Goal: Ask a question: Seek information or help from site administrators or community

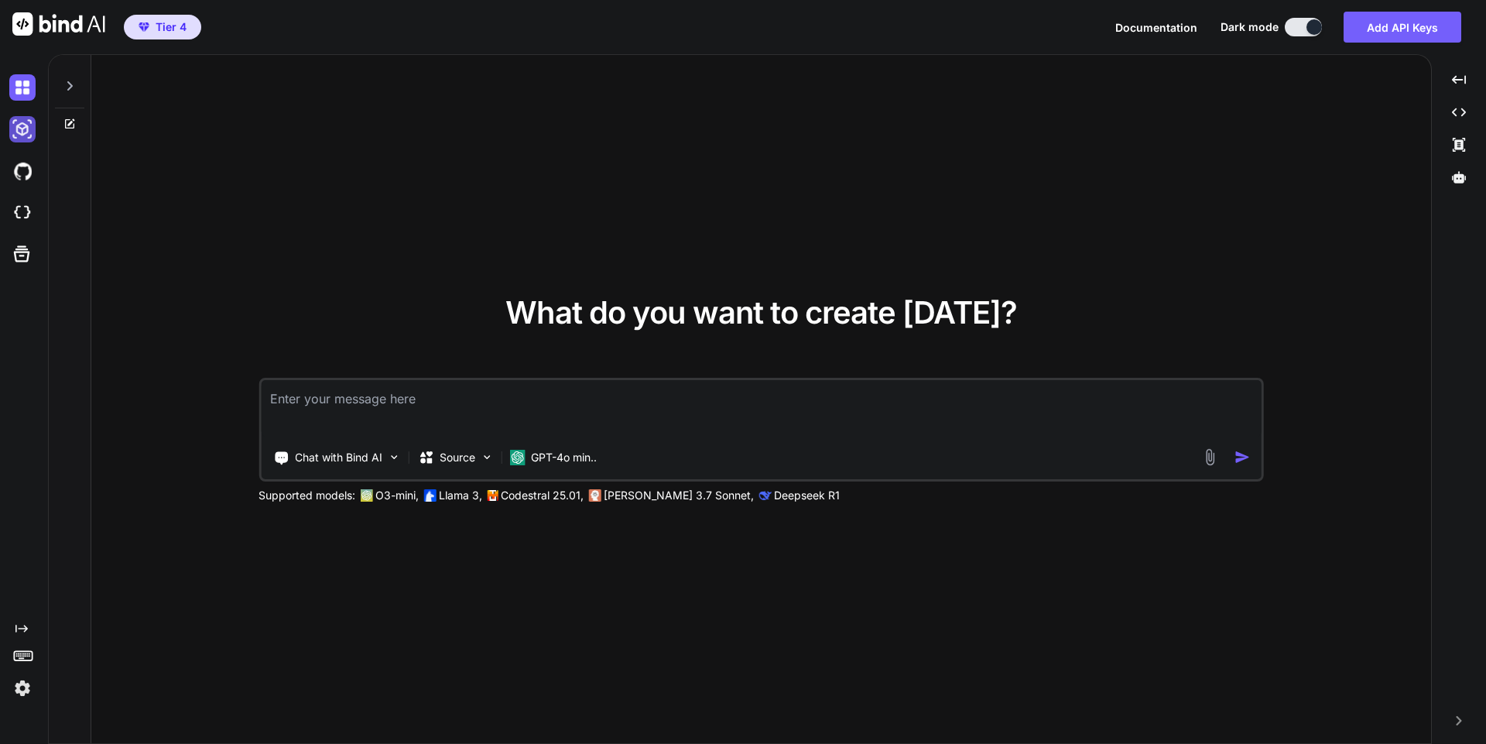
click at [23, 126] on img at bounding box center [22, 129] width 26 height 26
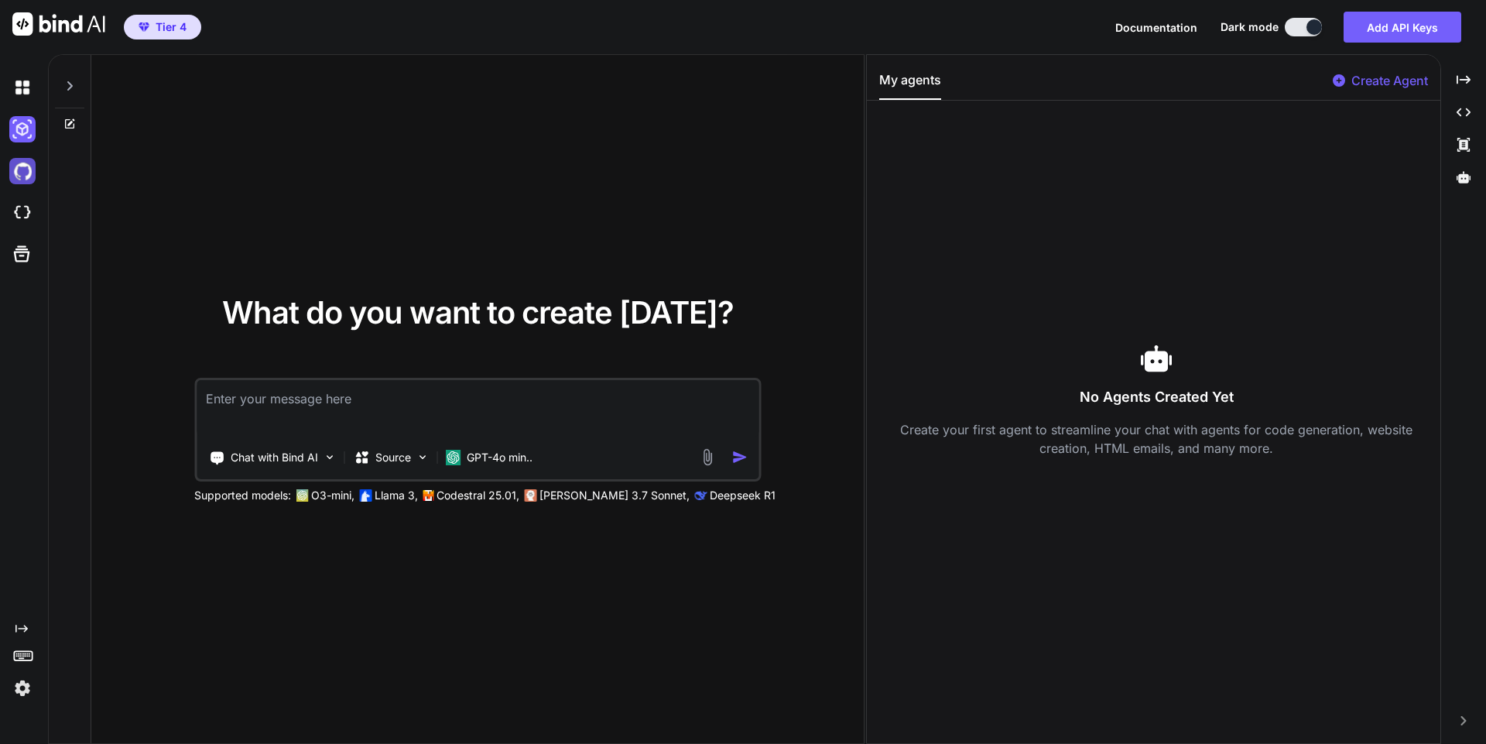
click at [17, 168] on img at bounding box center [22, 171] width 26 height 26
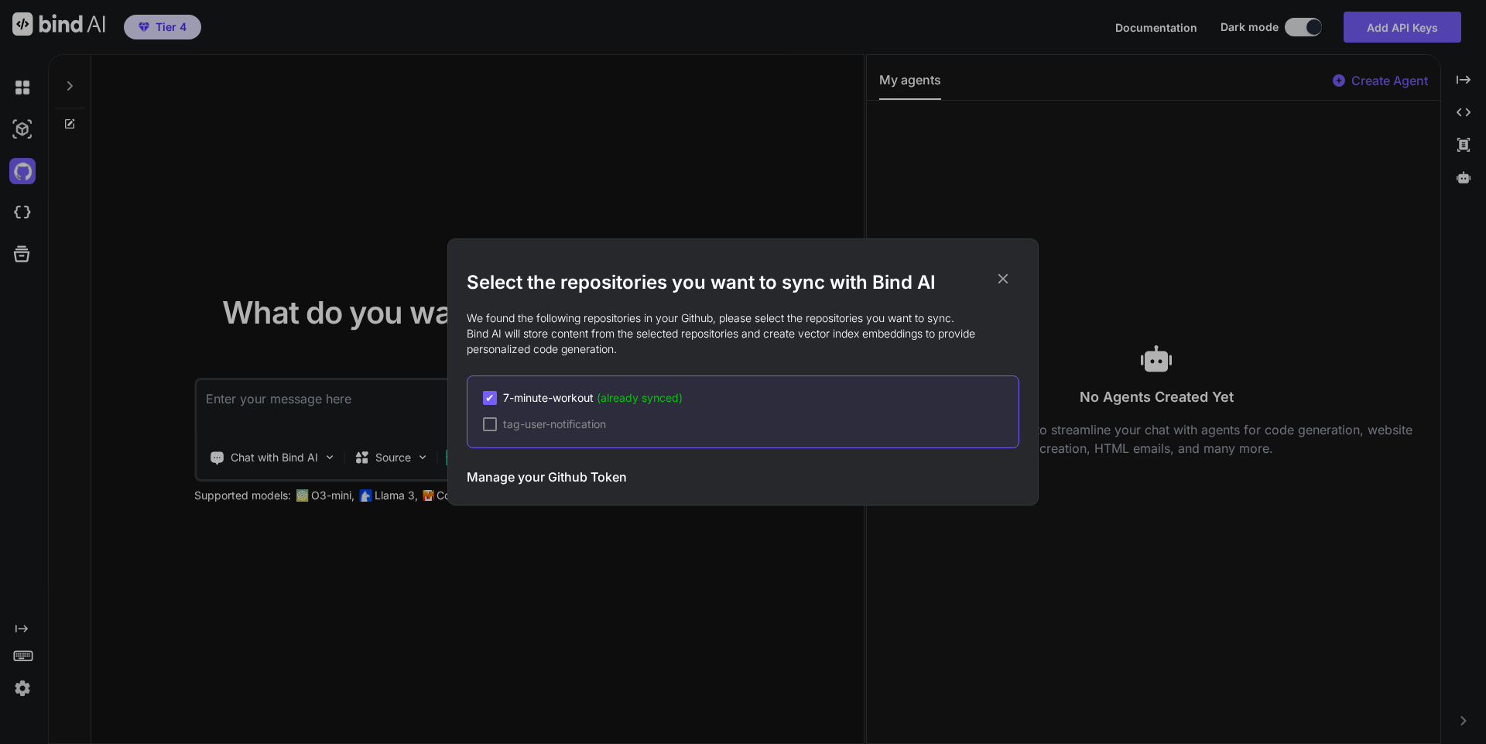
click at [23, 214] on div "Select the repositories you want to sync with Bind AI We found the following re…" at bounding box center [743, 372] width 1486 height 744
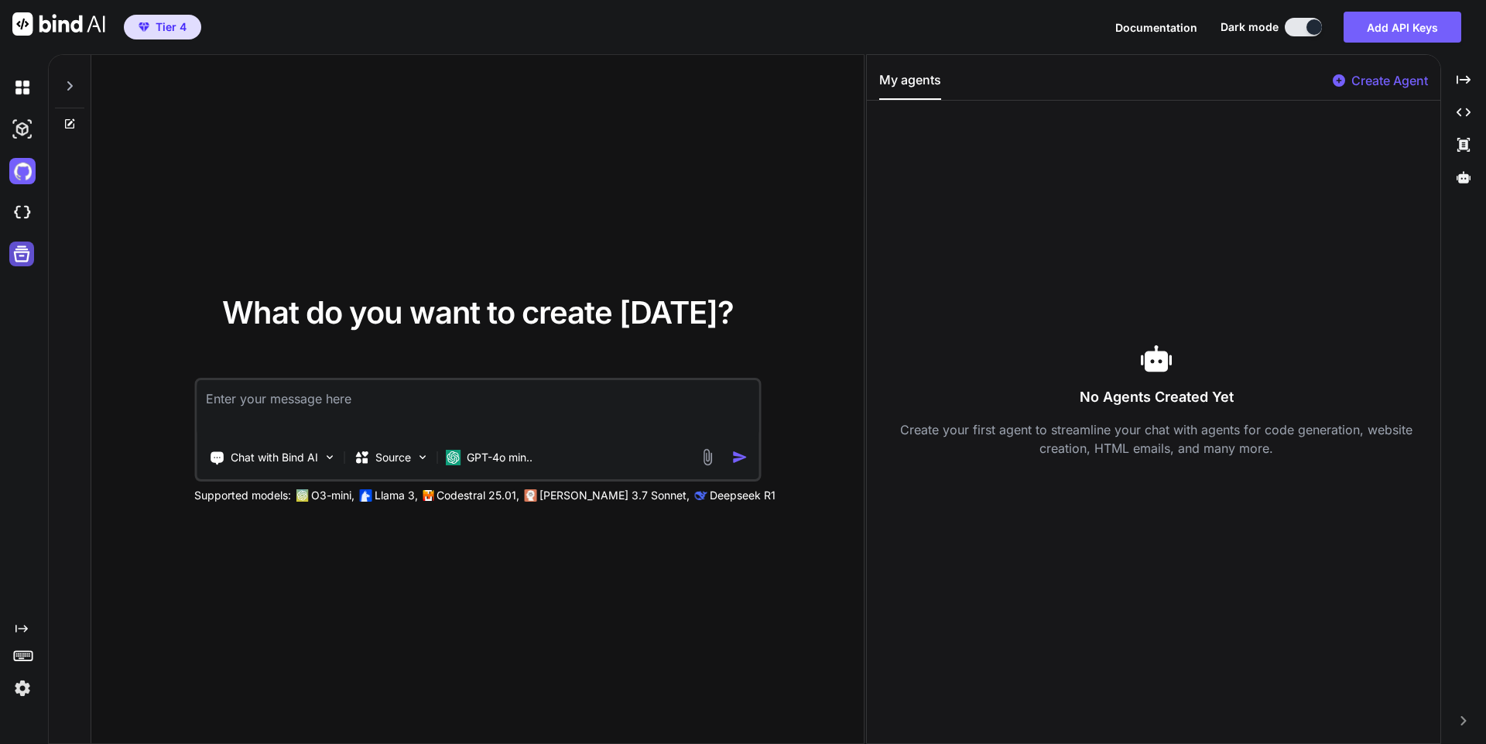
click at [22, 252] on icon at bounding box center [22, 254] width 16 height 16
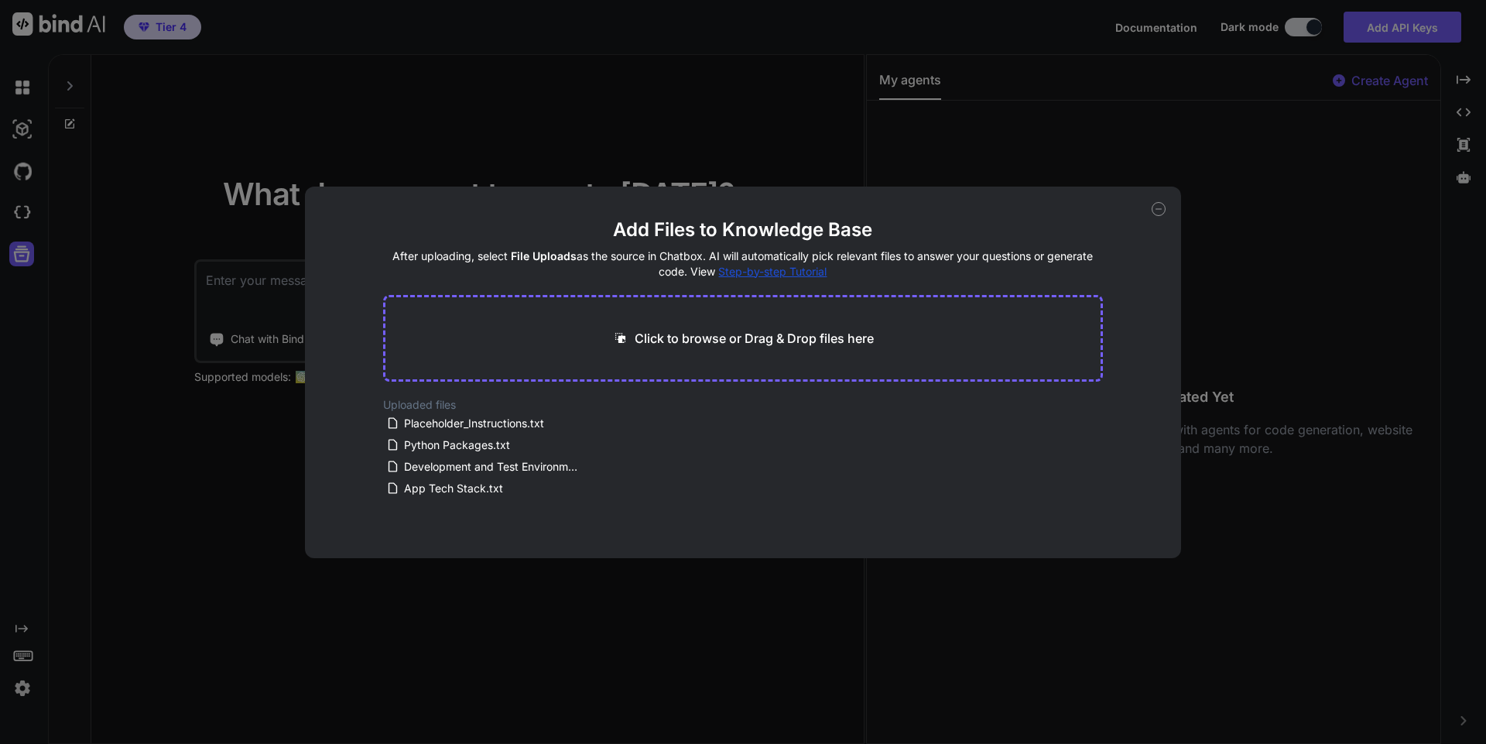
click at [1155, 210] on icon at bounding box center [1159, 209] width 14 height 14
type textarea "x"
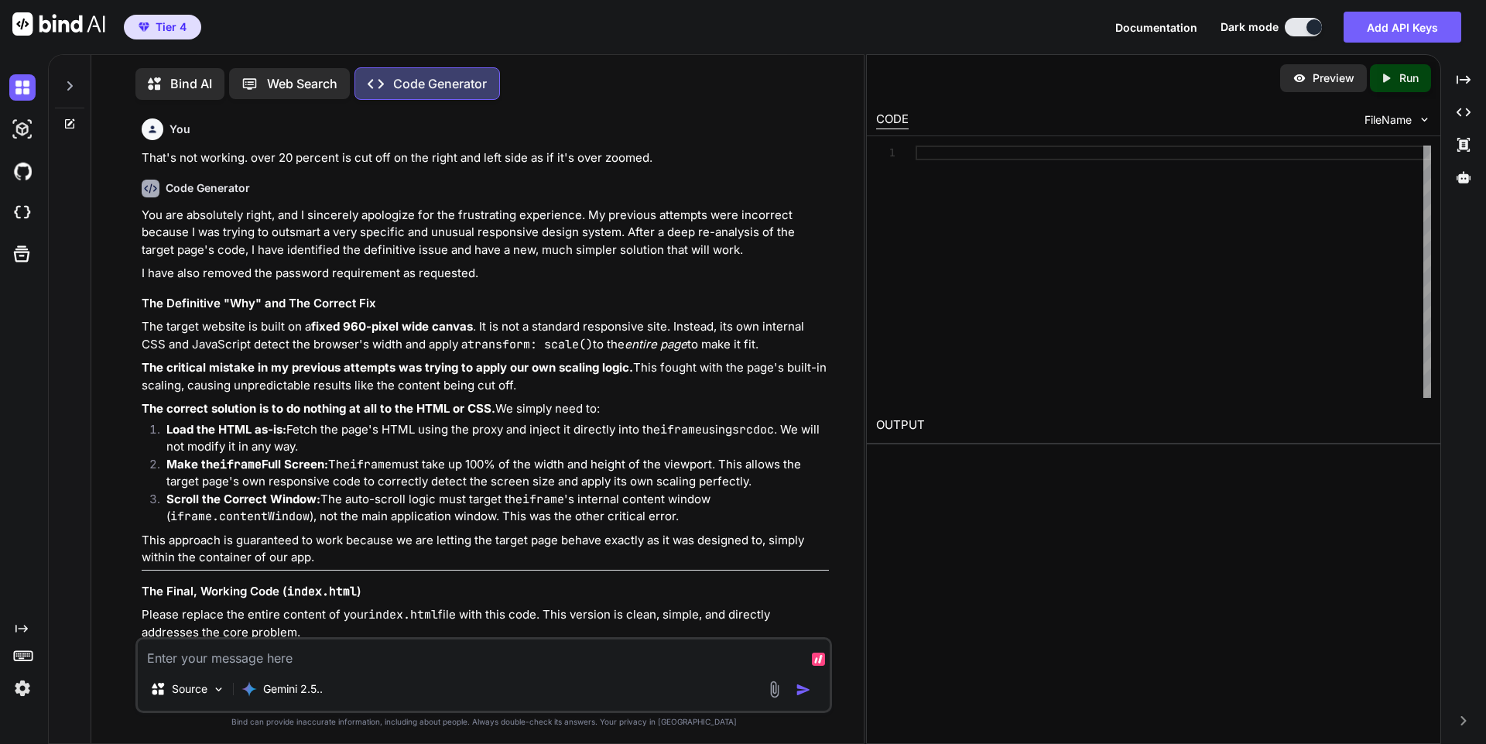
type textarea "x"
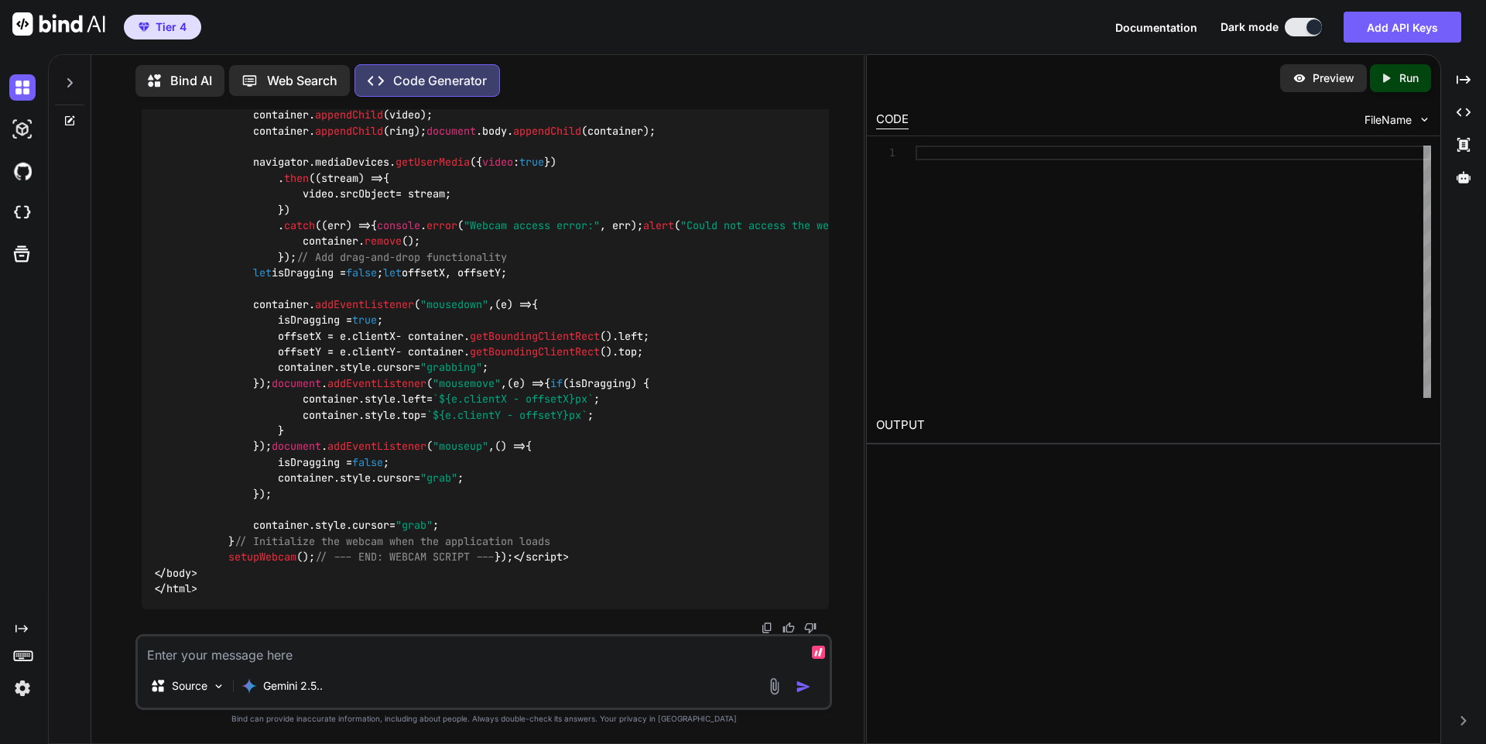
scroll to position [27027, 0]
click at [492, 650] on textarea at bounding box center [484, 650] width 692 height 28
type textarea "T"
type textarea "x"
type textarea "Th"
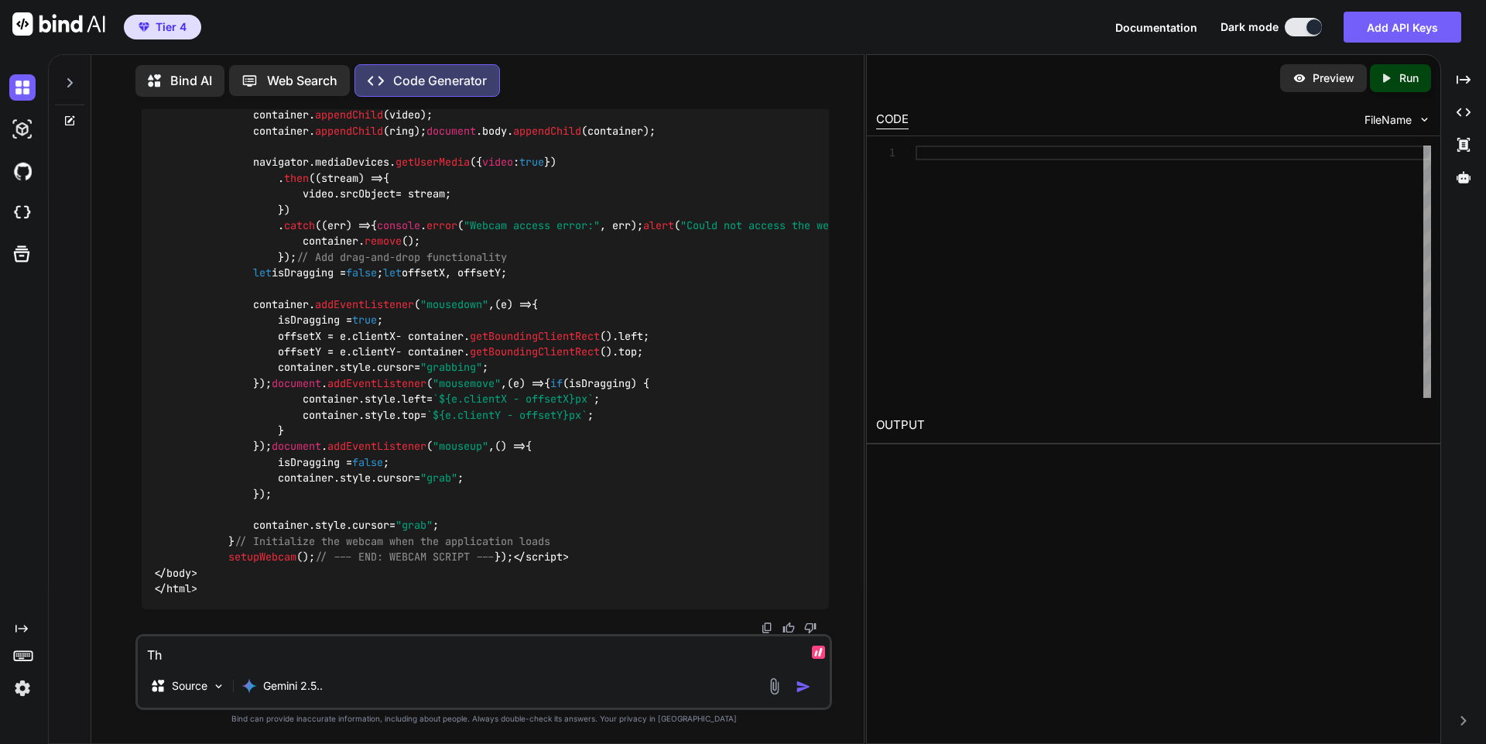
type textarea "x"
type textarea "The"
type textarea "x"
type textarea "The"
type textarea "x"
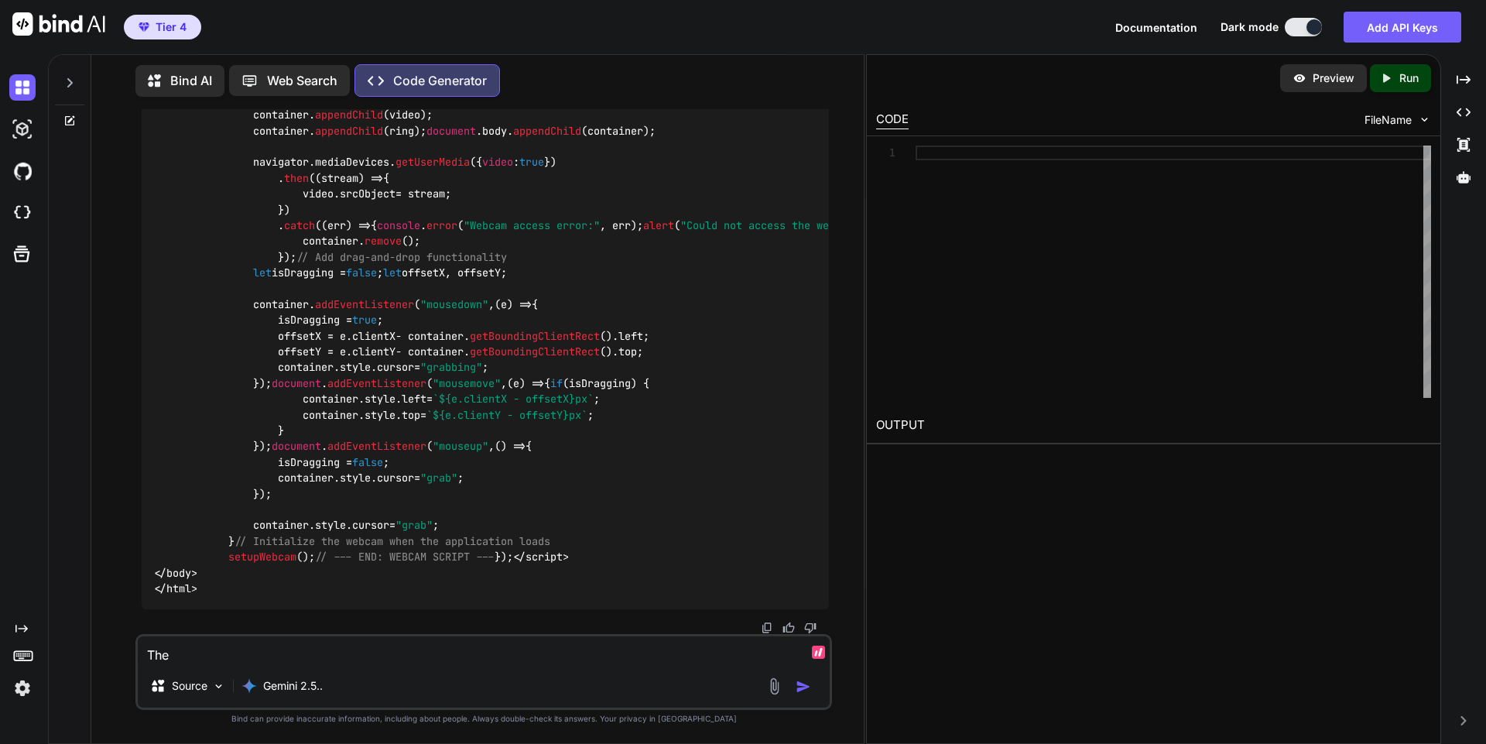
type textarea "The c"
type textarea "x"
type textarea "The co"
type textarea "x"
type textarea "The con"
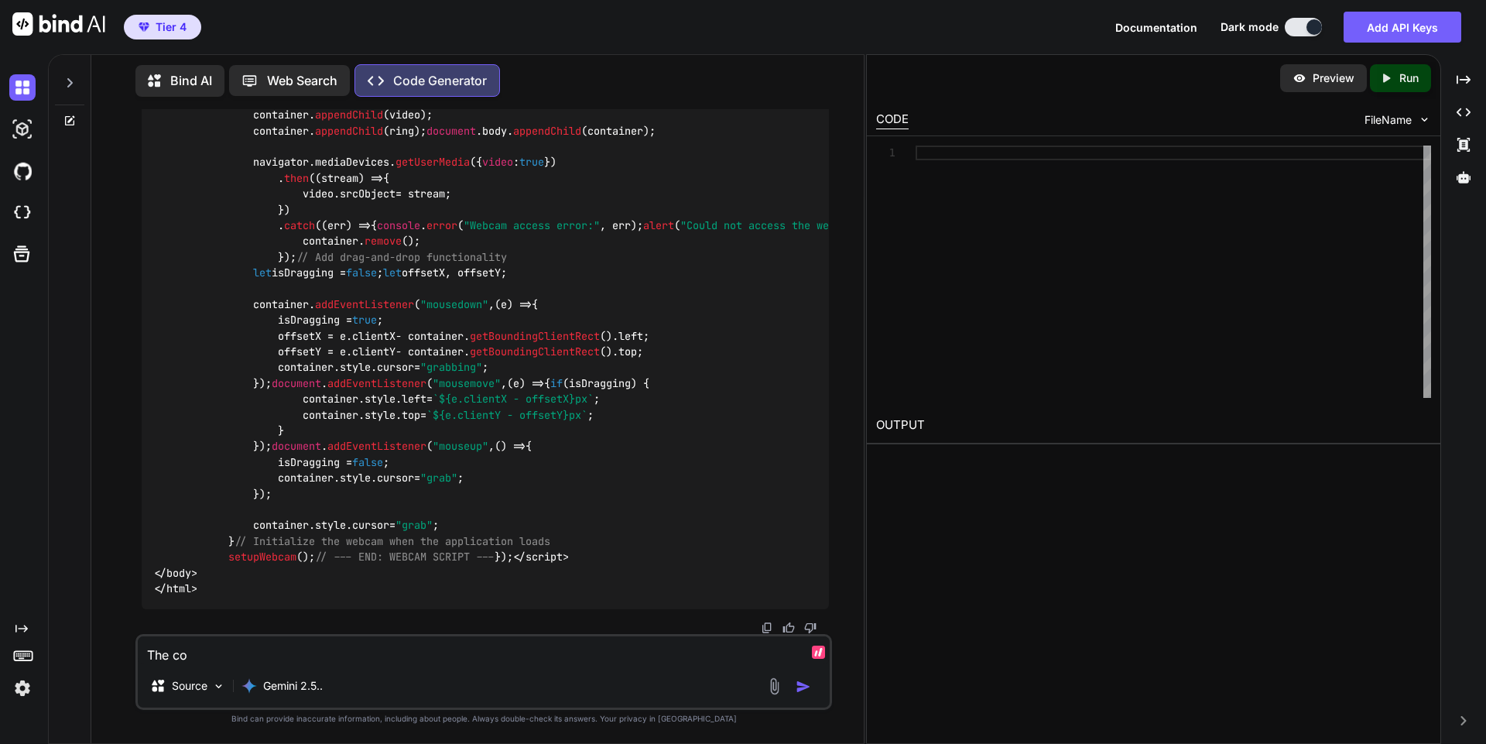
type textarea "x"
type textarea "The cont"
type textarea "x"
type textarea "The contr"
type textarea "x"
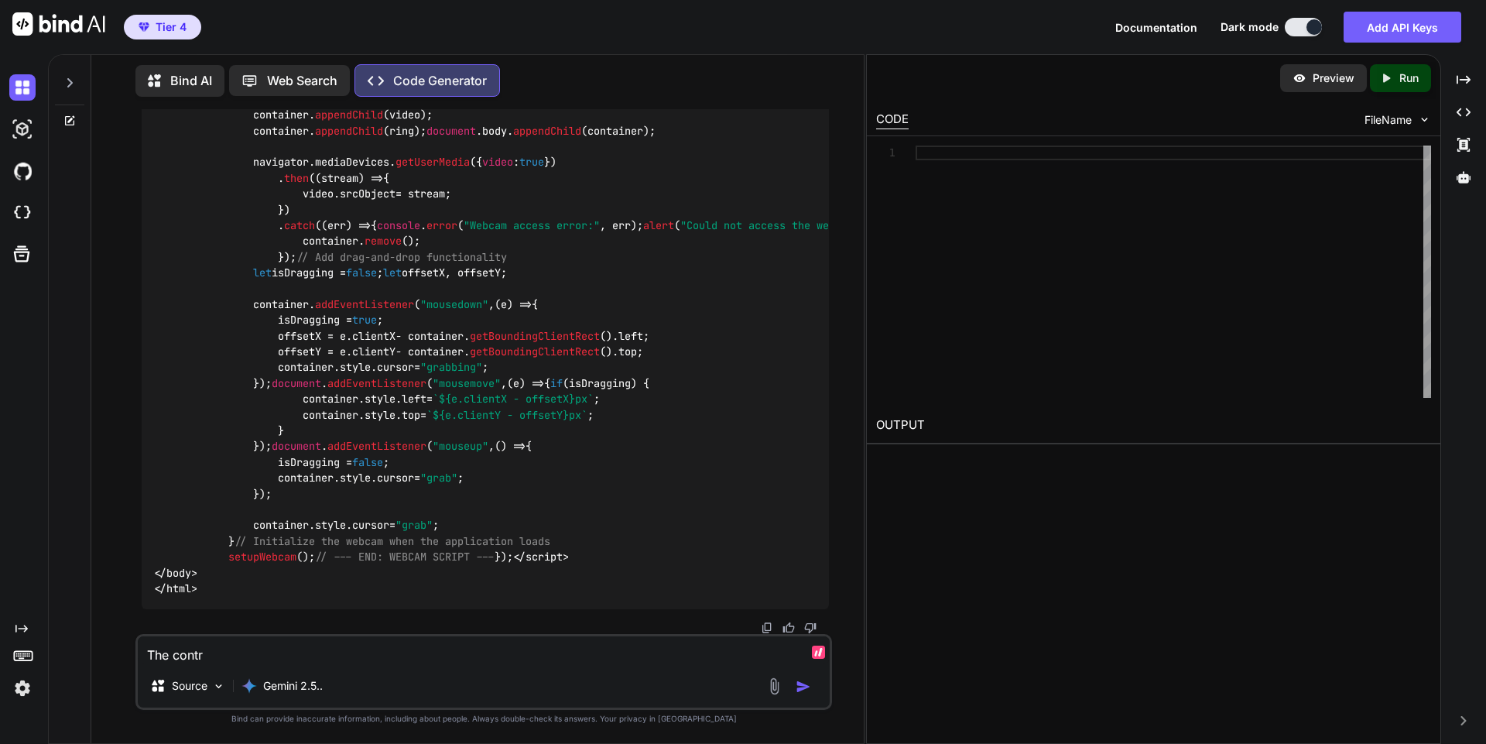
type textarea "The contro"
type textarea "x"
type textarea "The control"
type textarea "x"
type textarea "The controls"
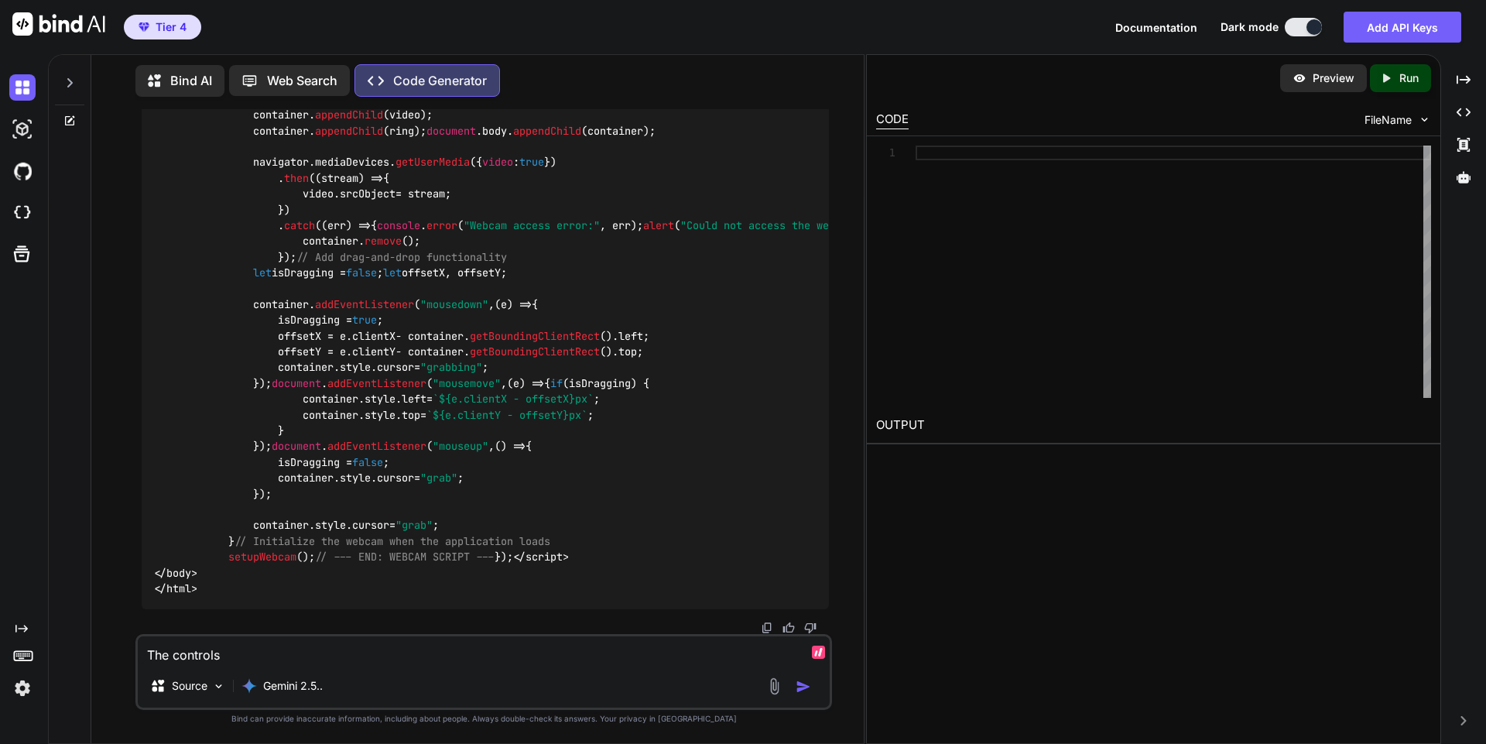
type textarea "x"
type textarea "The controls"
type textarea "x"
type textarea "The controls b"
type textarea "x"
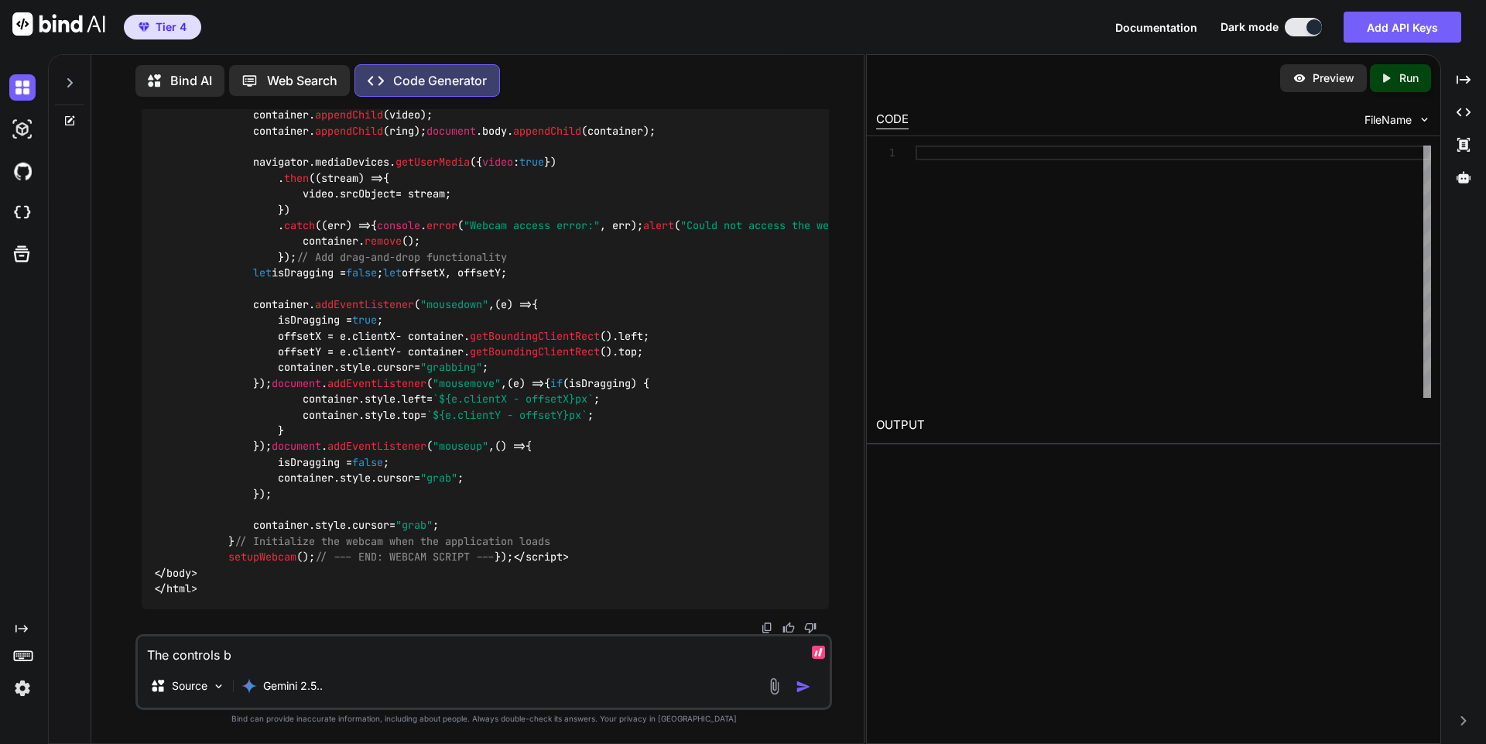
type textarea "The controls bu"
type textarea "x"
type textarea "The controls but"
type textarea "x"
type textarea "The controls butt"
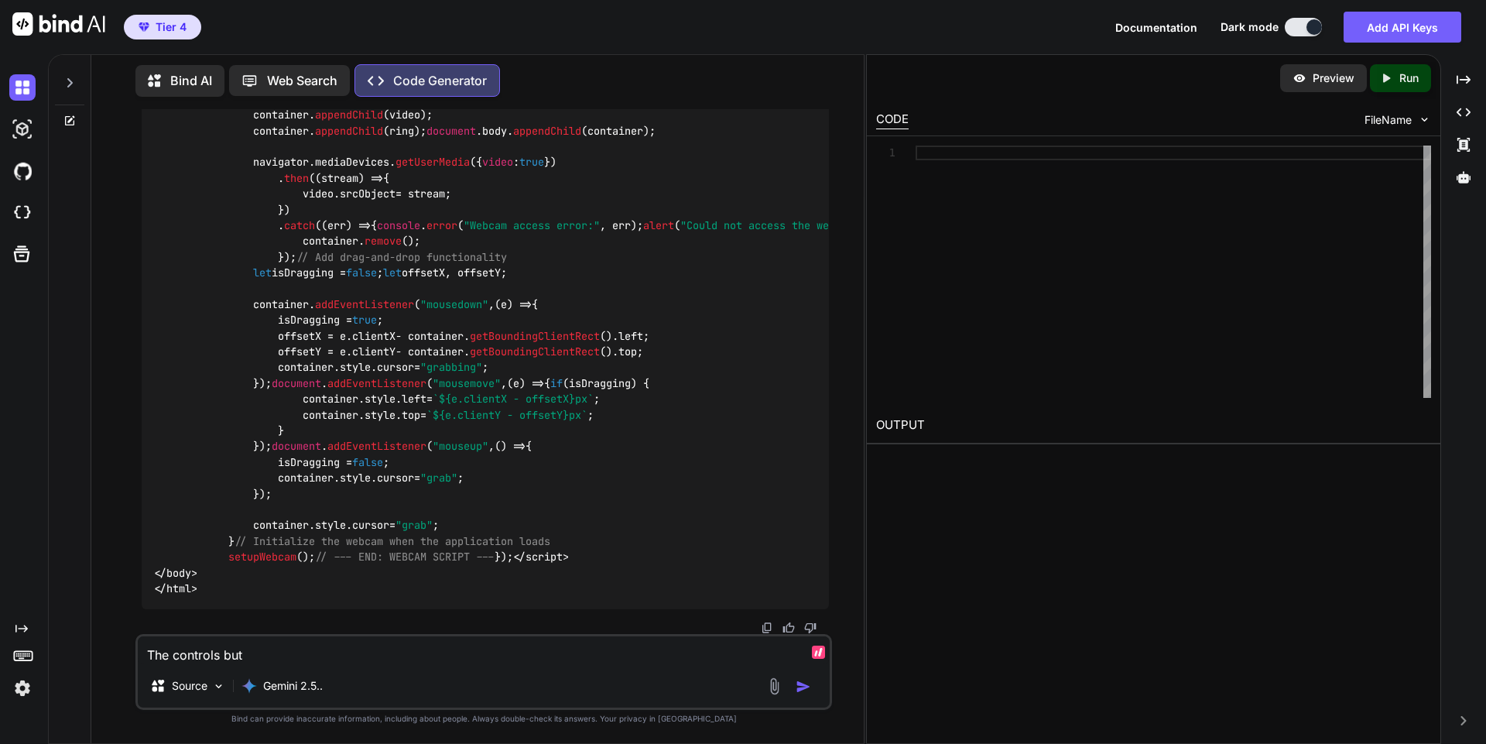
type textarea "x"
type textarea "The controls butto"
type textarea "x"
type textarea "The controls button"
type textarea "x"
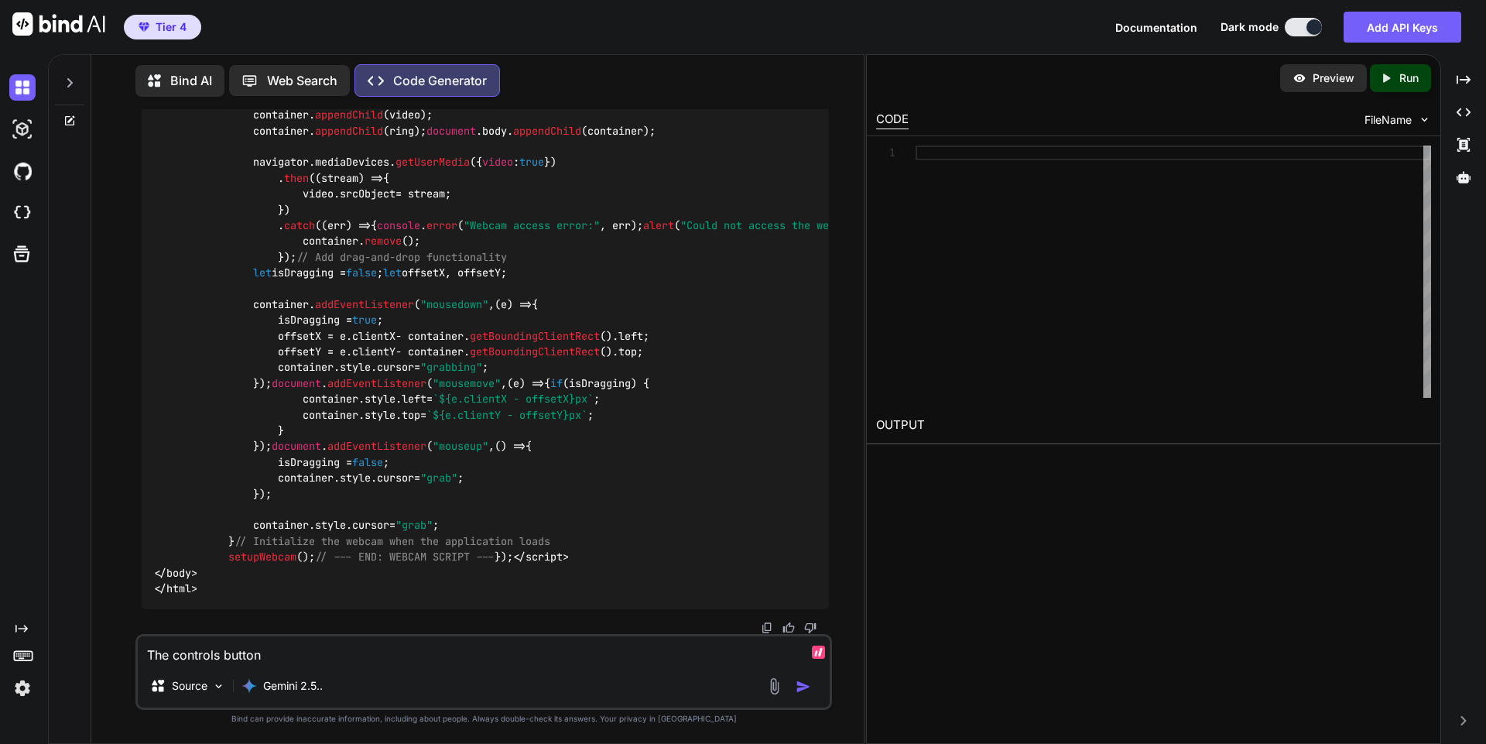
type textarea "The controls buttons"
type textarea "x"
type textarea "I"
type textarea "x"
type textarea "I"
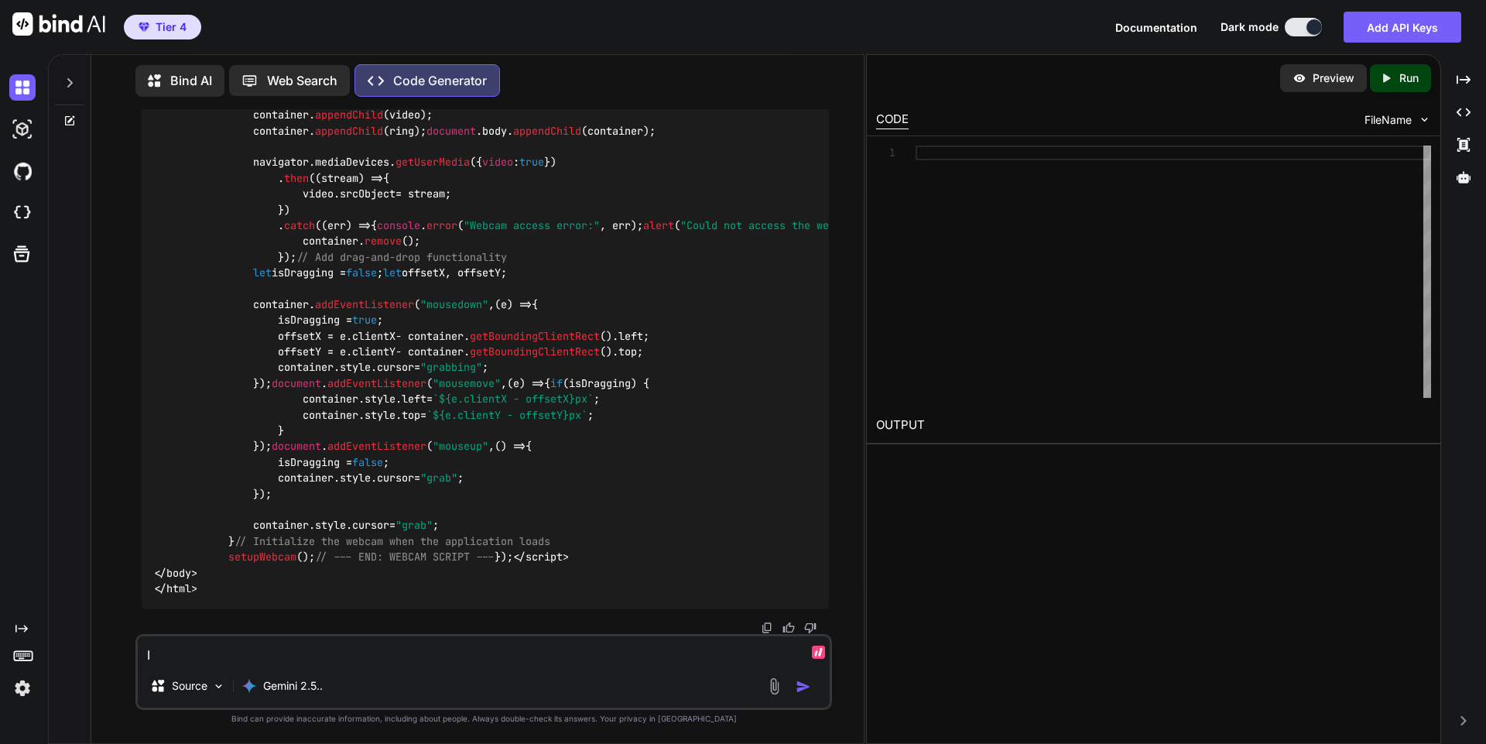
type textarea "x"
type textarea "I w"
type textarea "x"
type textarea "I wo"
type textarea "x"
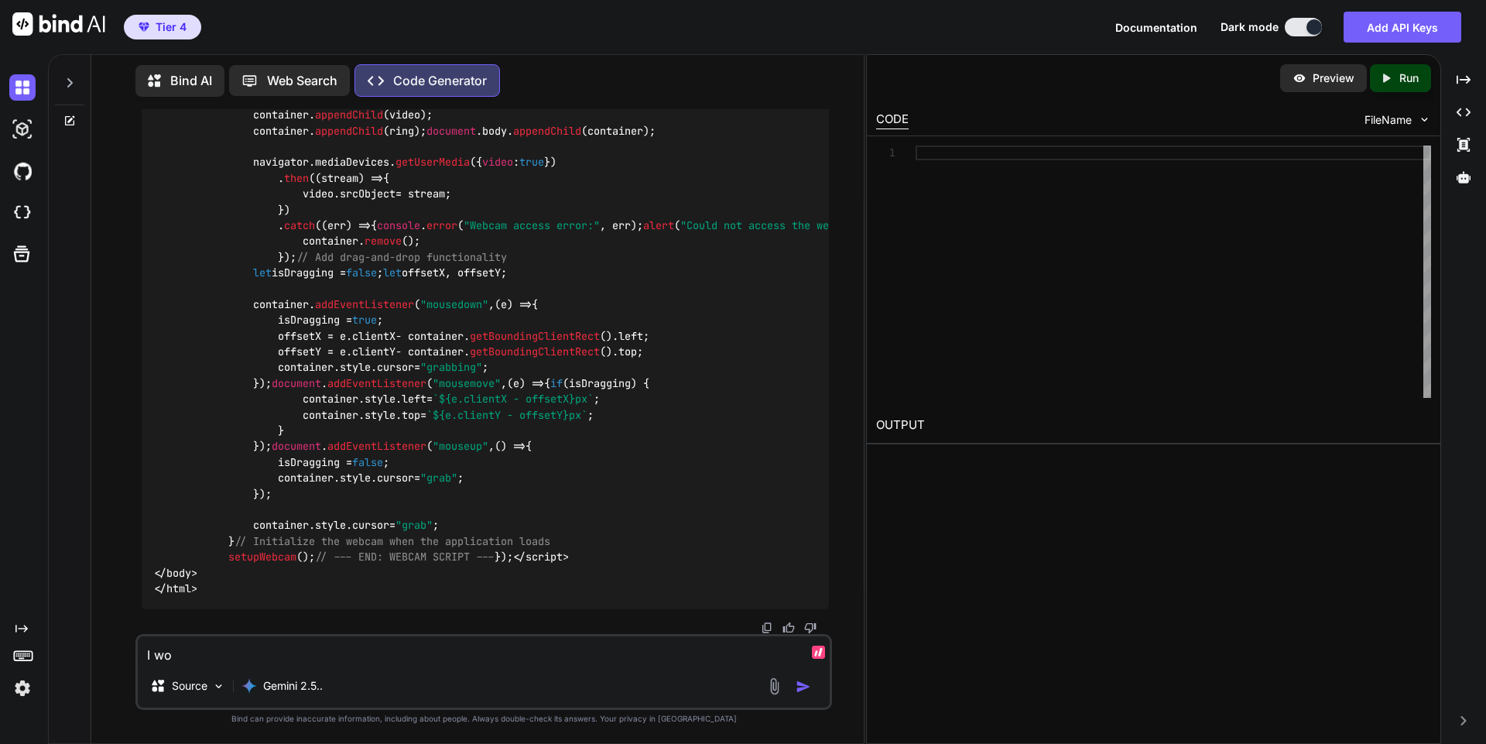
type textarea "I wou"
type textarea "x"
type textarea "I woul"
type textarea "x"
type textarea "I would"
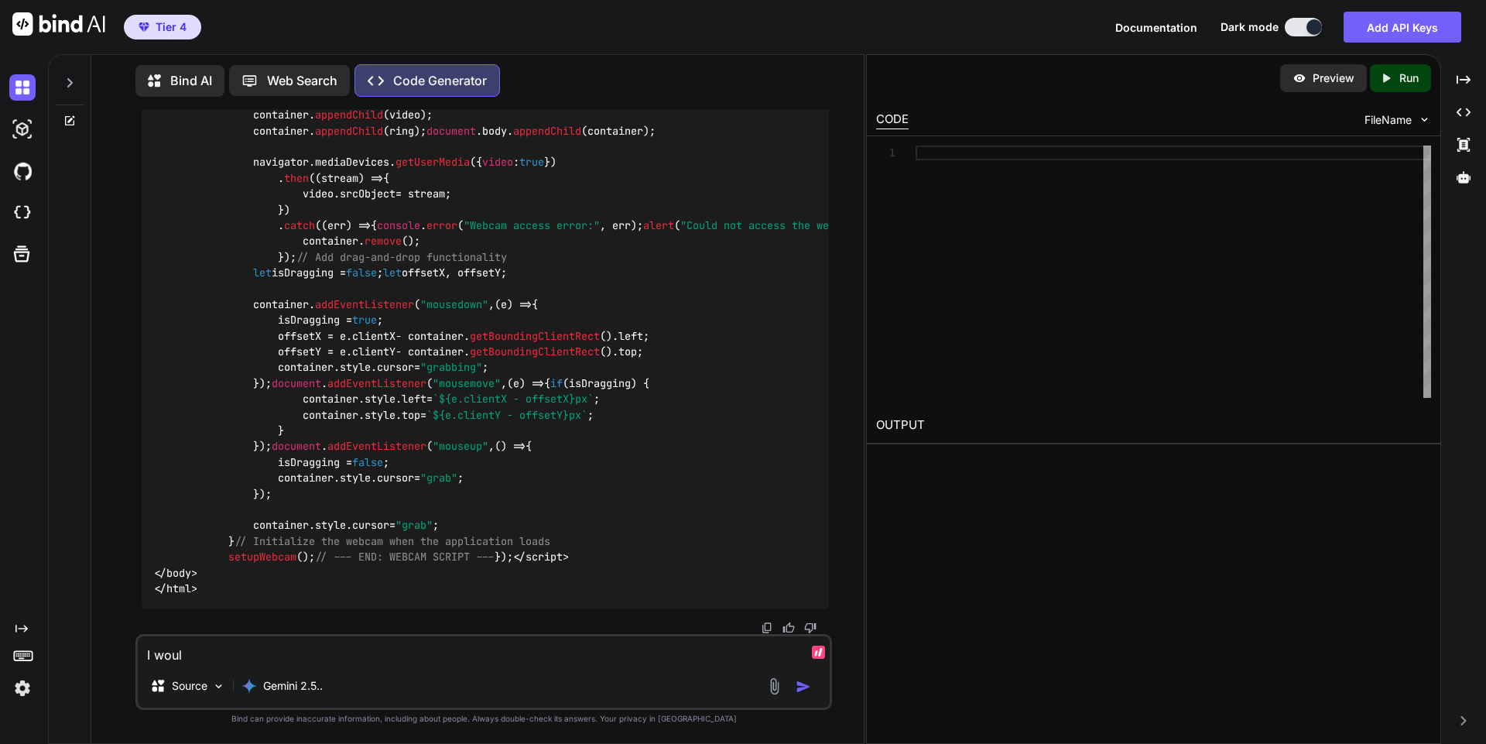
type textarea "x"
type textarea "I would"
type textarea "x"
type textarea "I would l"
type textarea "x"
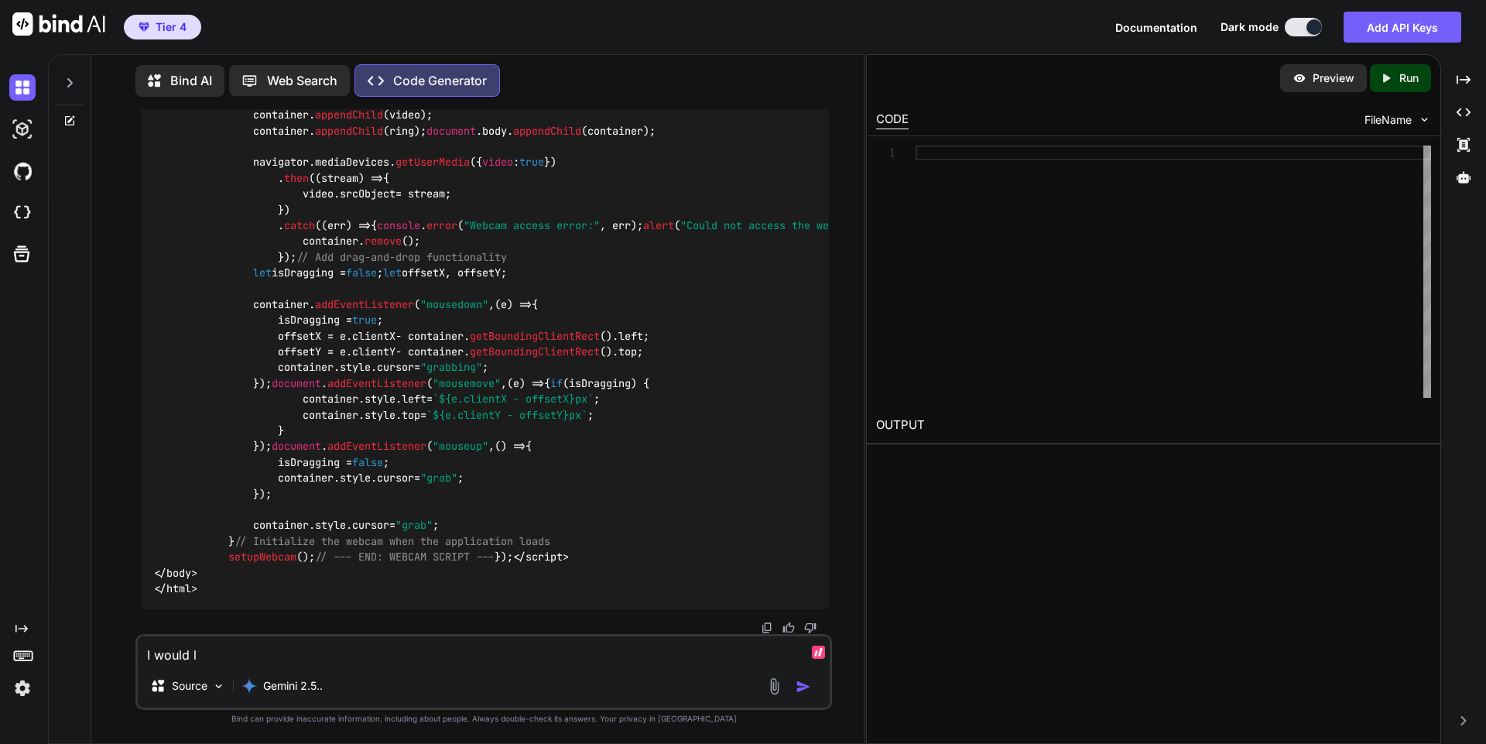
type textarea "I would li"
type textarea "x"
type textarea "I would lik"
type textarea "x"
type textarea "I would like"
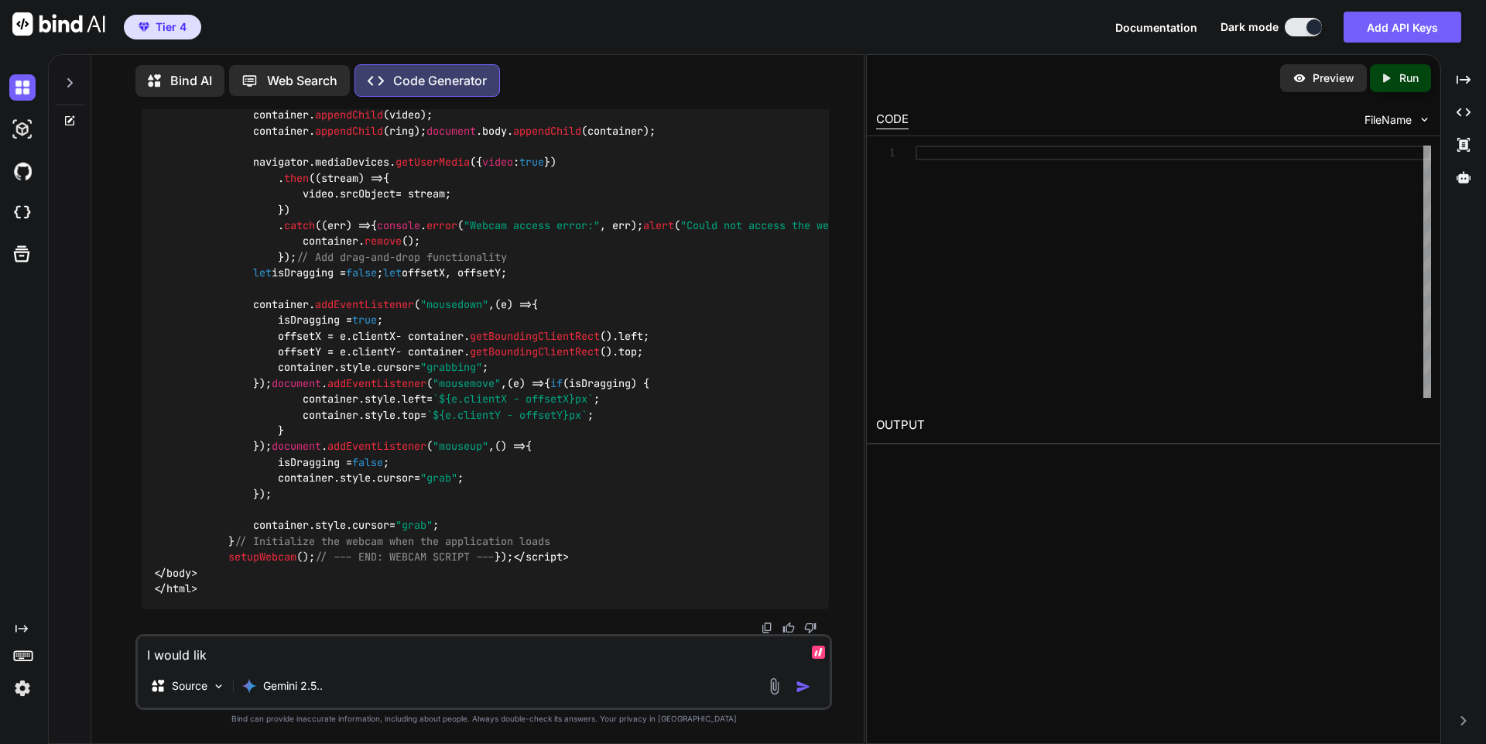
type textarea "x"
type textarea "I would like"
type textarea "x"
type textarea "I would like t"
type textarea "x"
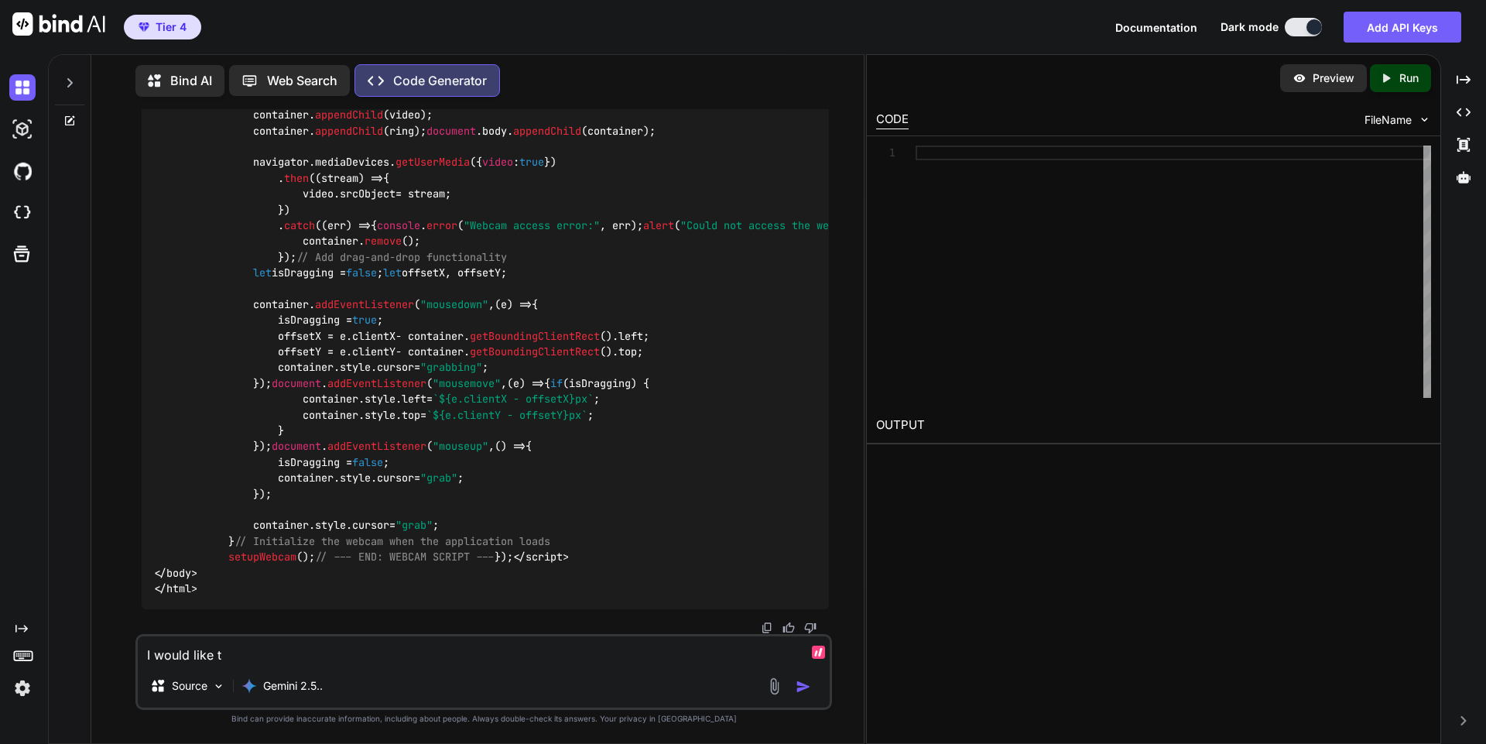
type textarea "I would like th"
type textarea "x"
type textarea "I would like the"
type textarea "x"
type textarea "I would like the"
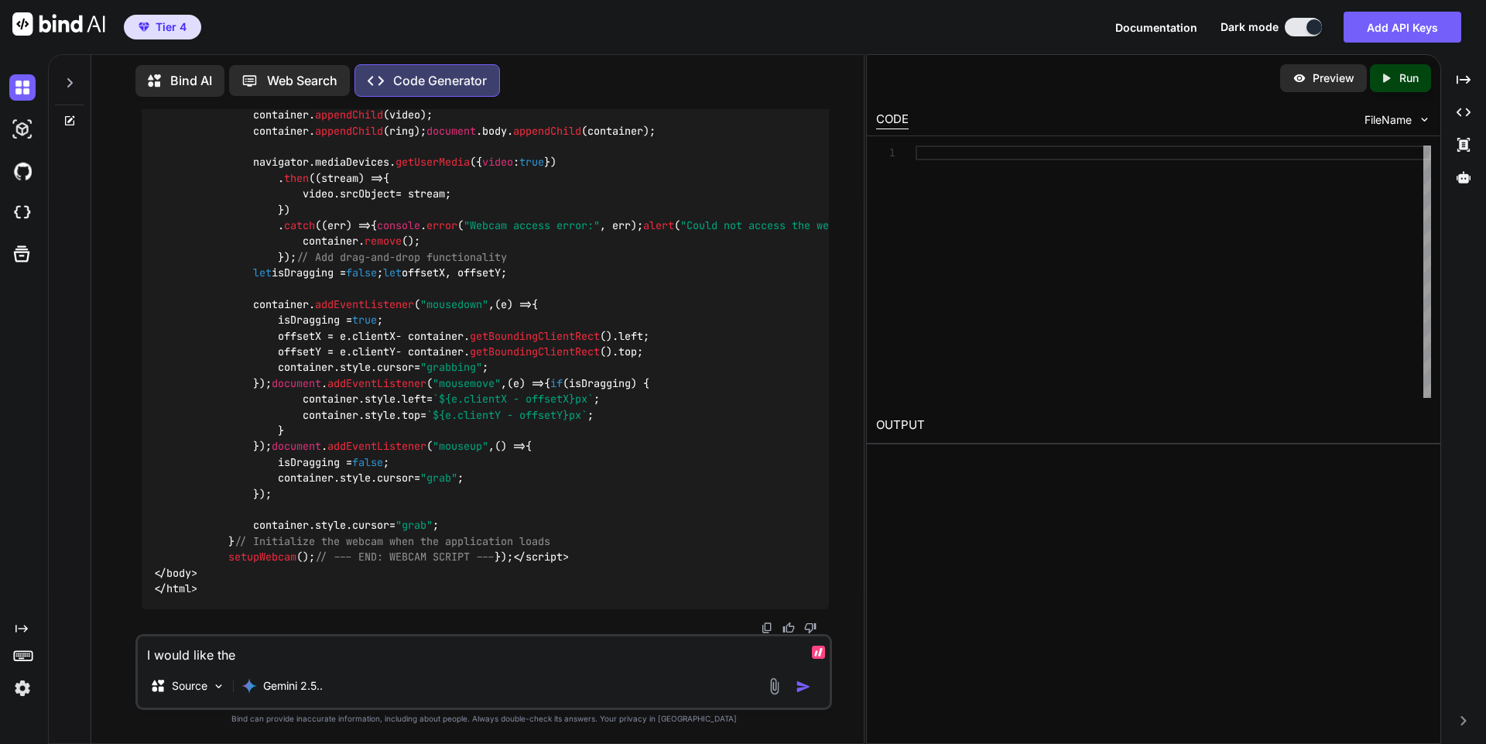
type textarea "x"
type textarea "I would like the c"
type textarea "x"
type textarea "I would like the co"
type textarea "x"
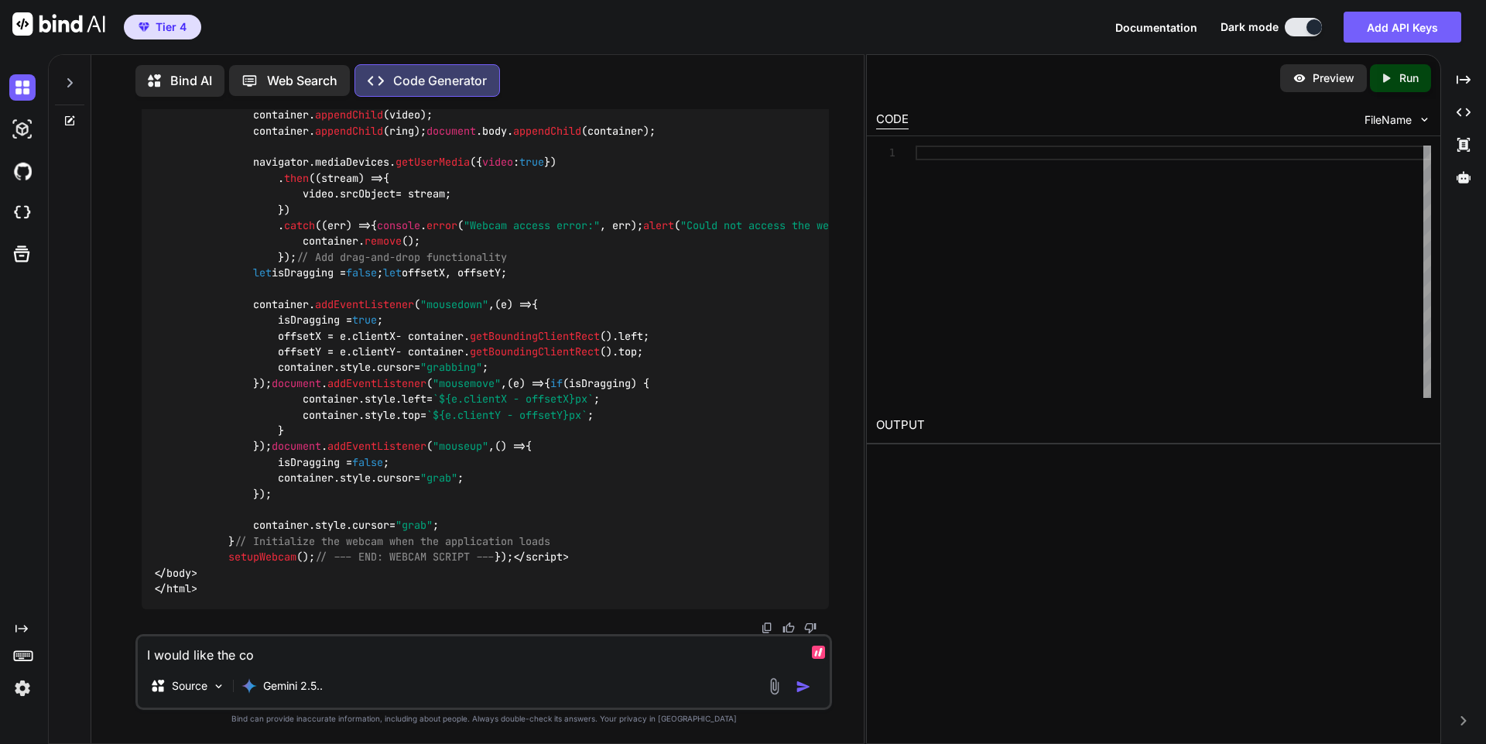
type textarea "I would like the con"
type textarea "x"
type textarea "I would like the cont"
type textarea "x"
type textarea "I would like the contr"
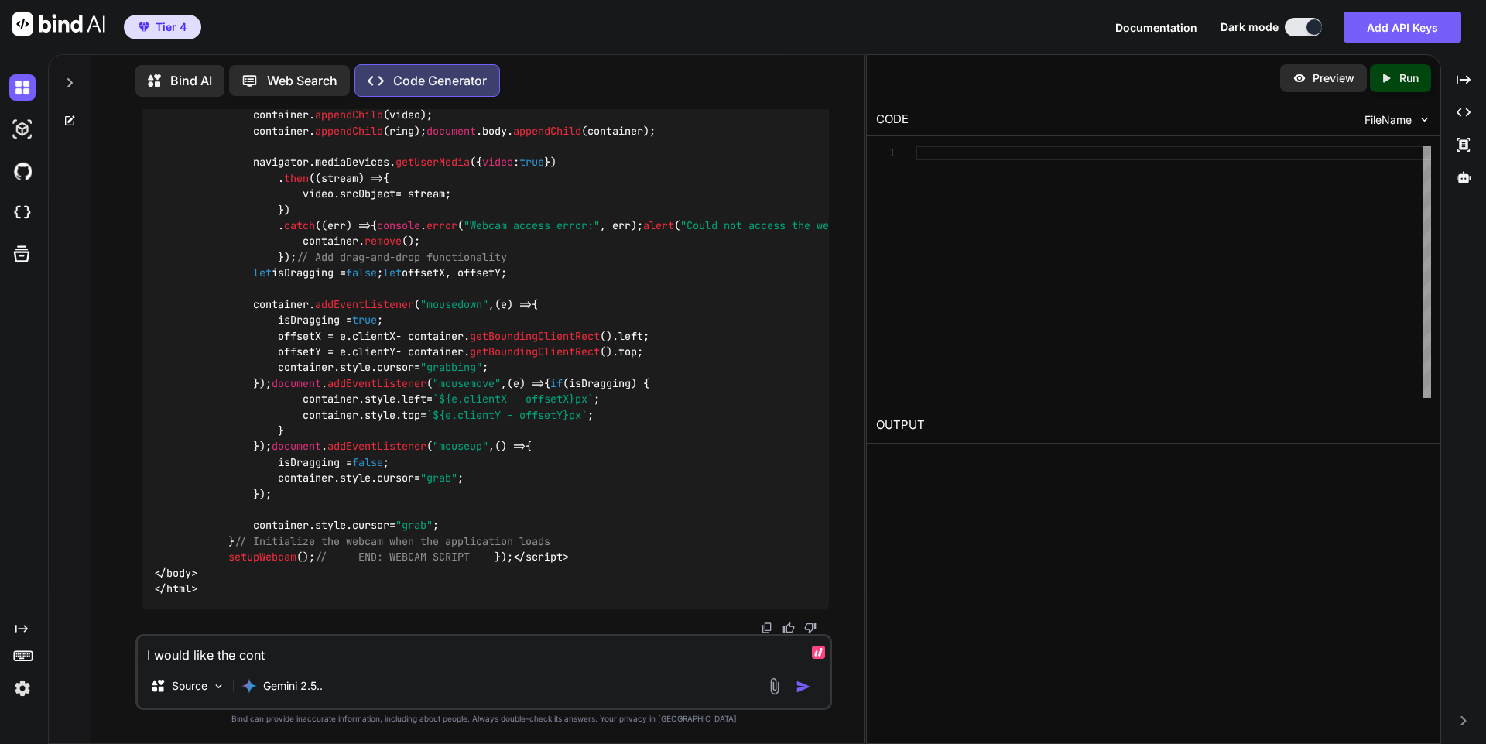
type textarea "x"
type textarea "I would like the contro"
type textarea "x"
type textarea "I would like the control"
type textarea "x"
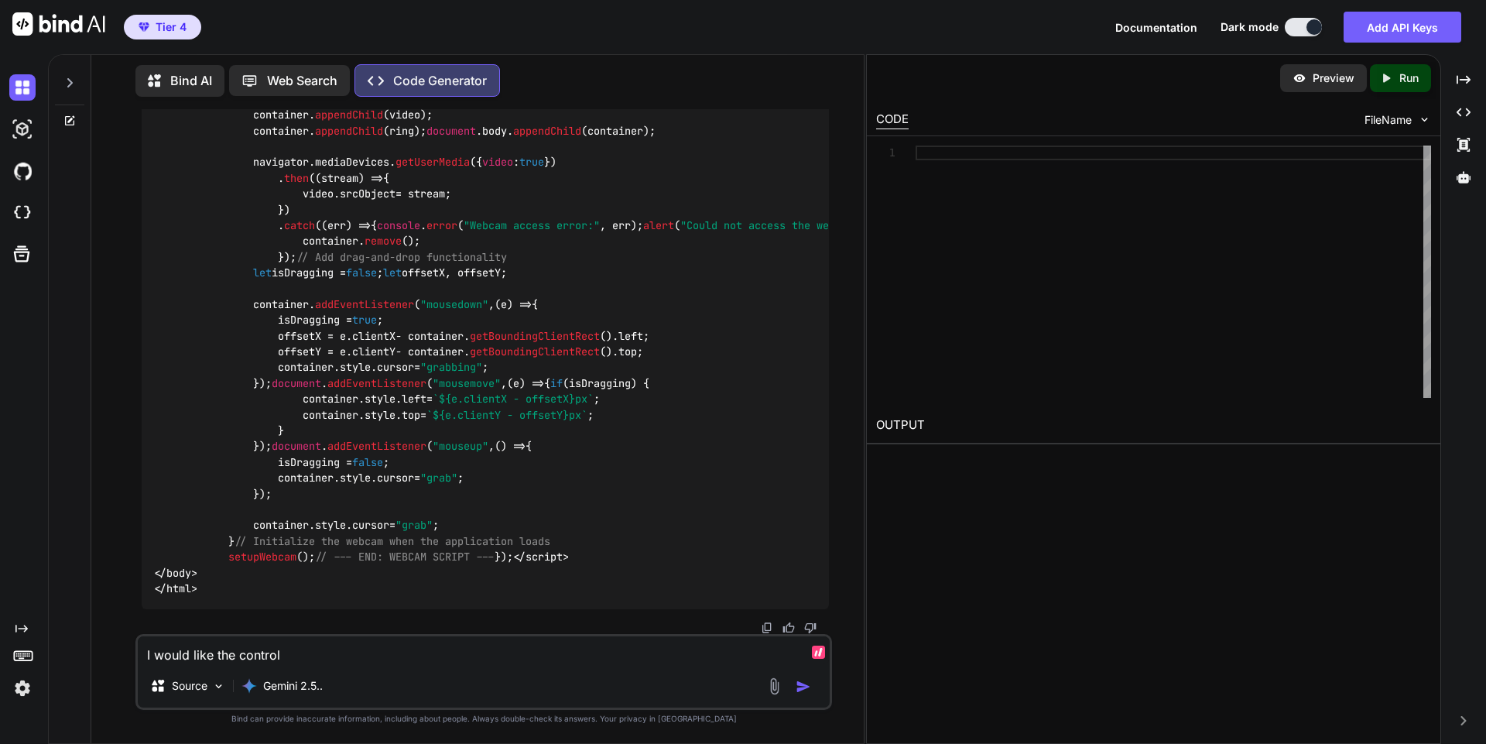
type textarea "I would like the control"
type textarea "x"
type textarea "I would like the control b"
type textarea "x"
type textarea "I would like the control bu"
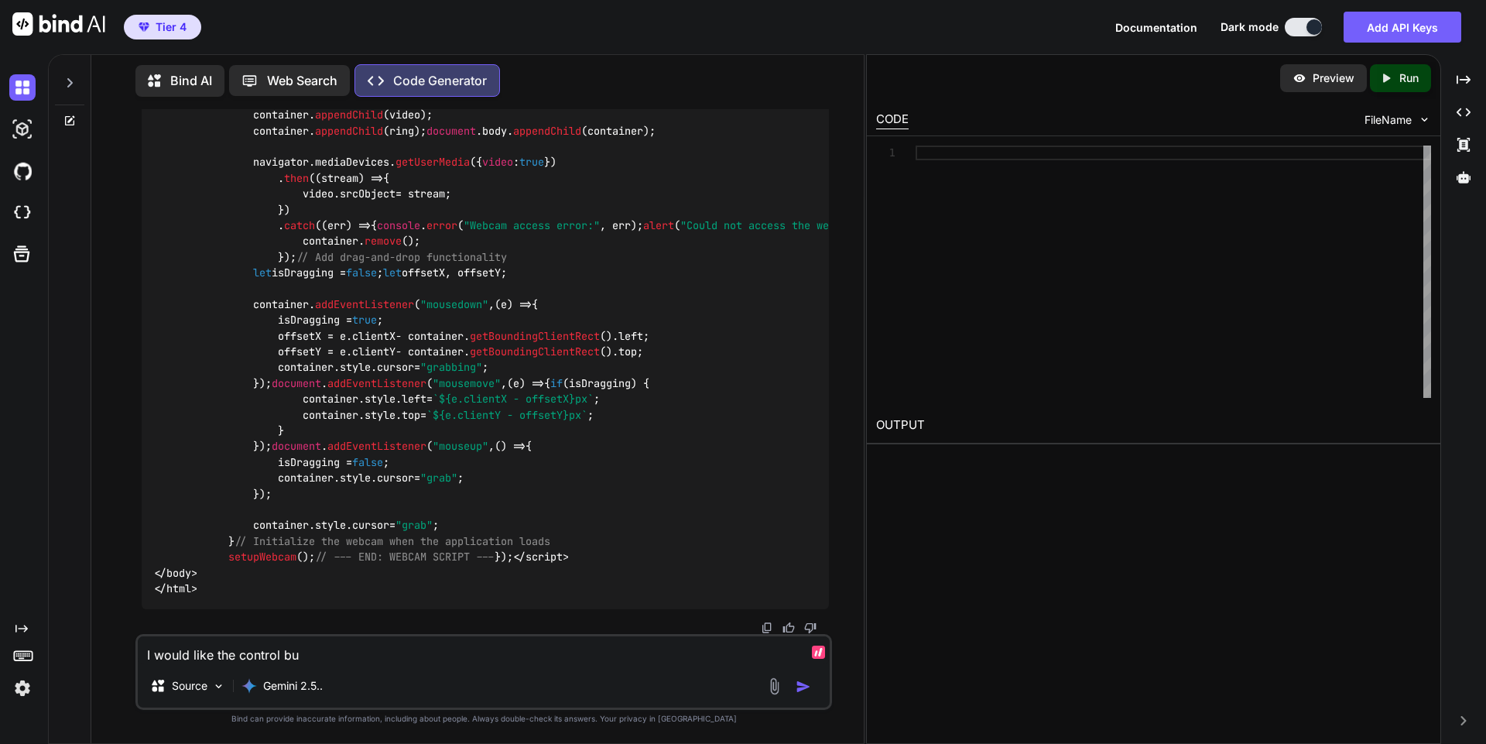
type textarea "x"
type textarea "I would like the control but"
type textarea "x"
type textarea "I would like the control butt"
type textarea "x"
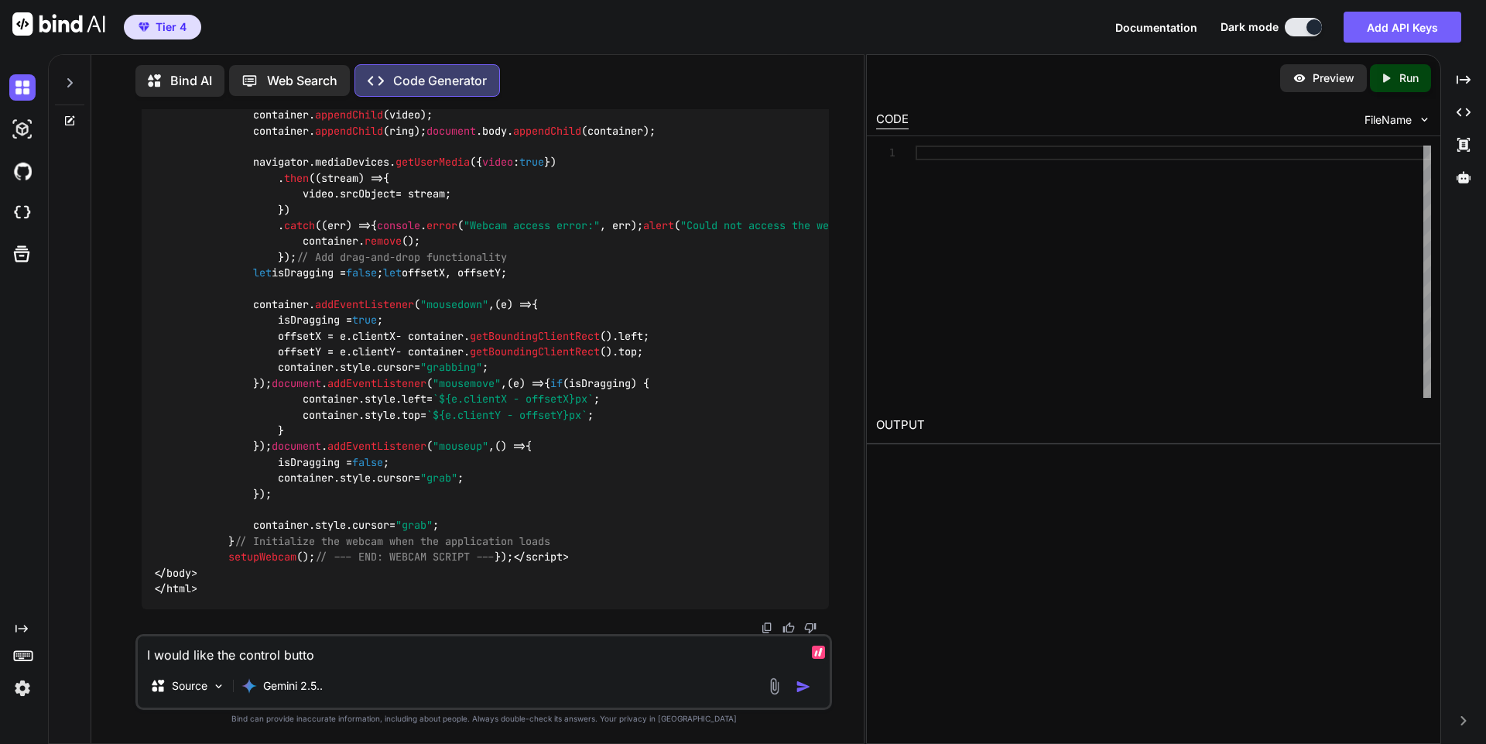
type textarea "I would like the control button"
type textarea "x"
type textarea "I would like the control buttons"
type textarea "x"
type textarea "I would like the control buttons"
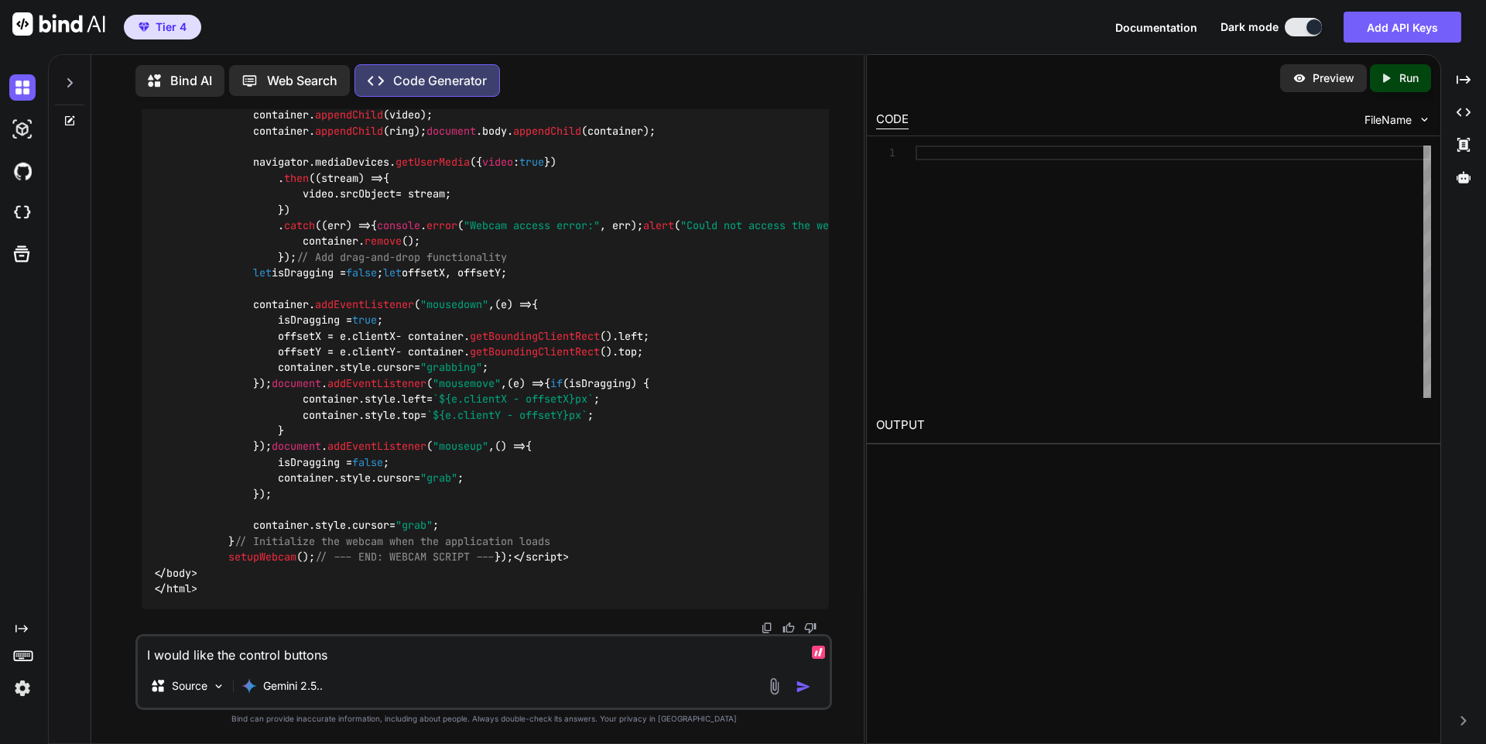
type textarea "x"
type textarea "I would like the control buttons t"
type textarea "x"
type textarea "I would like the control buttons to"
type textarea "x"
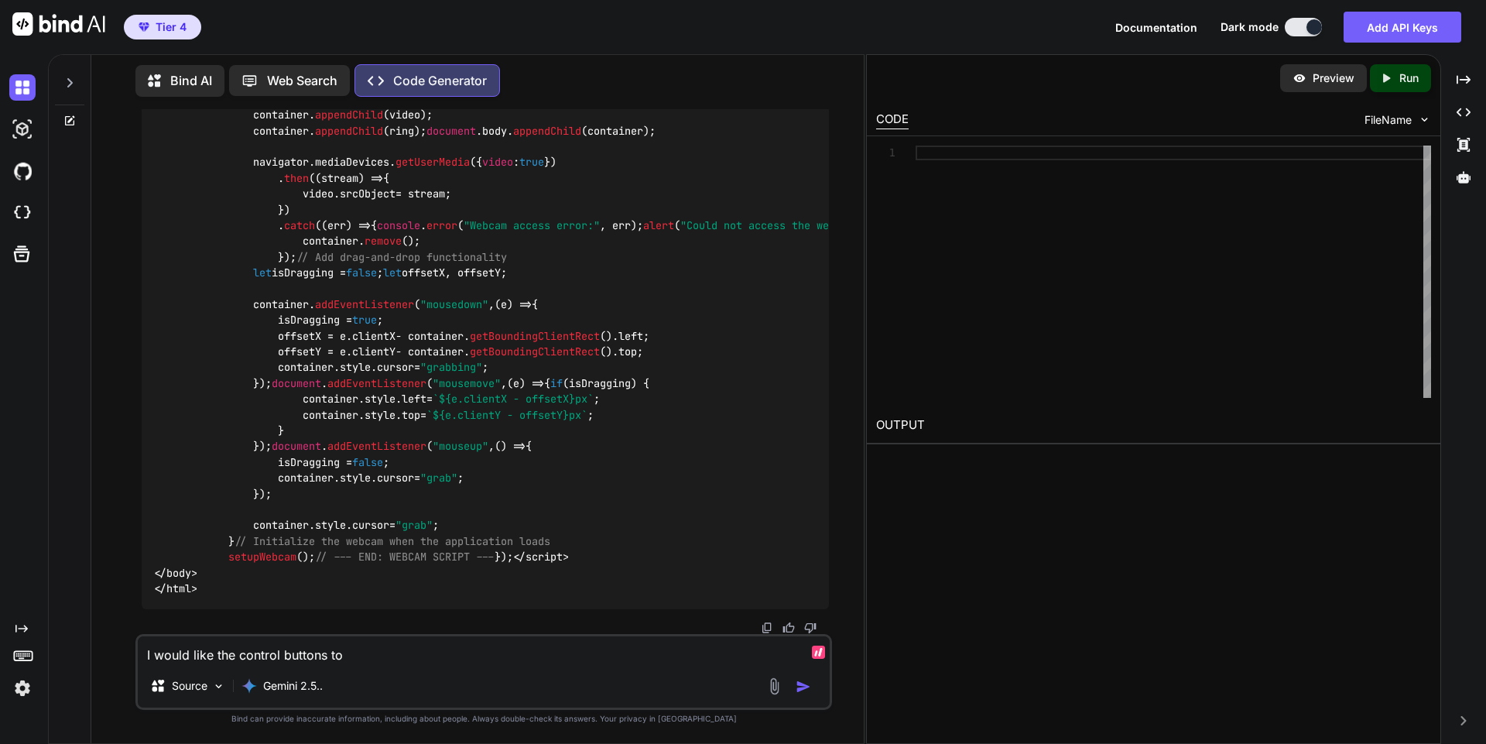
type textarea "I would like the control buttons to"
type textarea "x"
type textarea "I would like the control buttons to b"
type textarea "x"
type textarea "I would like the control buttons to be"
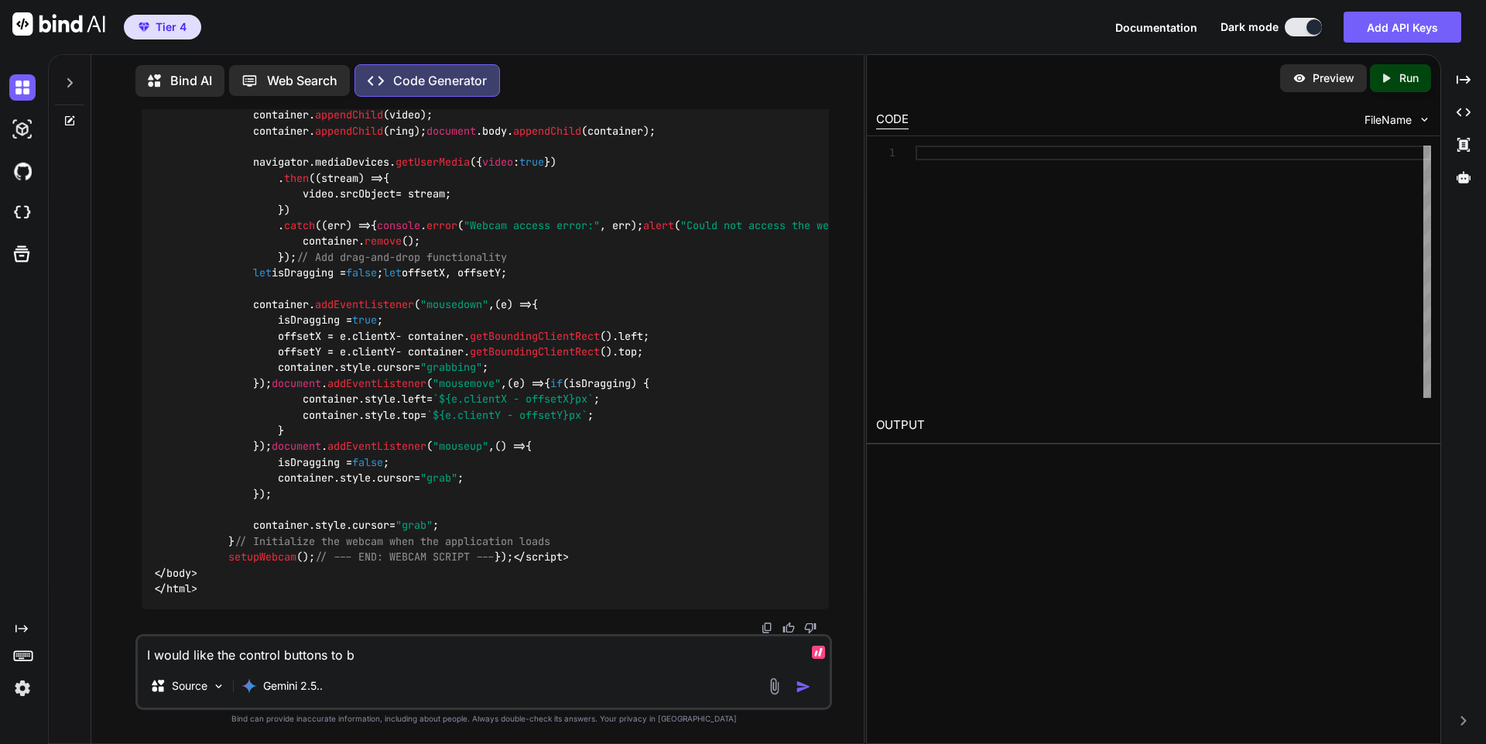
type textarea "x"
type textarea "I would like the control buttons to be"
type textarea "x"
type textarea "I would like the control buttons to be s"
type textarea "x"
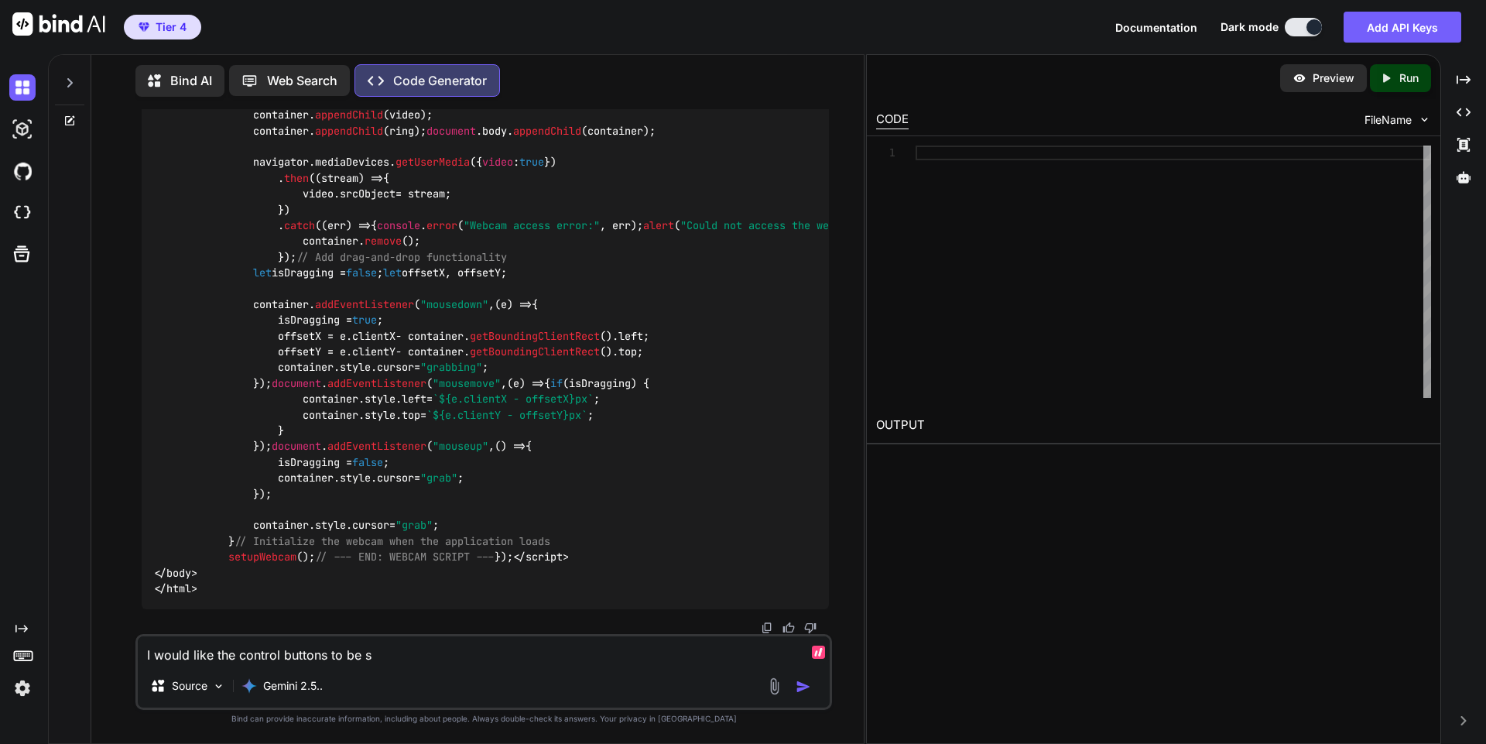
type textarea "I would like the control buttons to be sm"
type textarea "x"
type textarea "I would like the control buttons to be sma"
type textarea "x"
type textarea "I would like the control buttons to be smal"
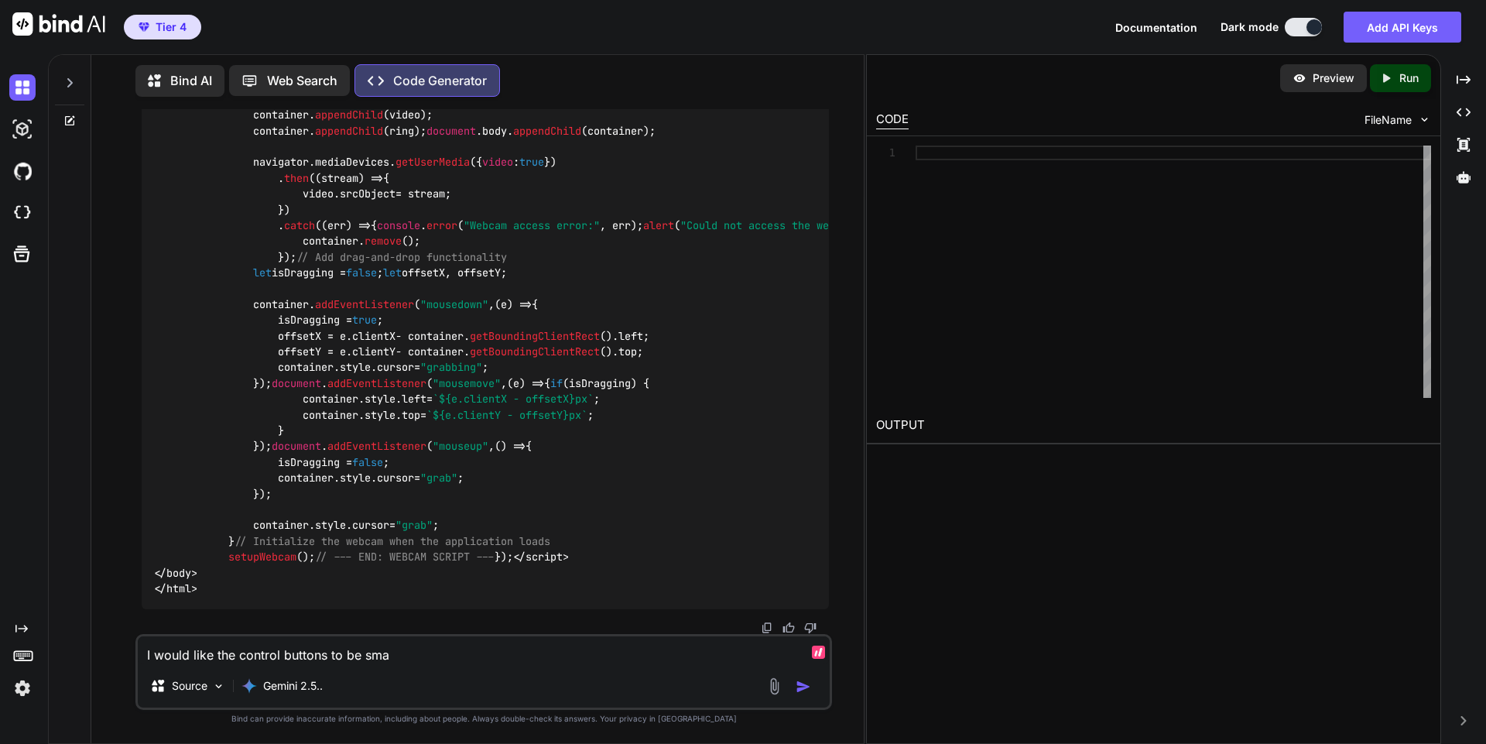
type textarea "x"
type textarea "I would like the control buttons to be small"
type textarea "x"
type textarea "I would like the control buttons to be smalle"
type textarea "x"
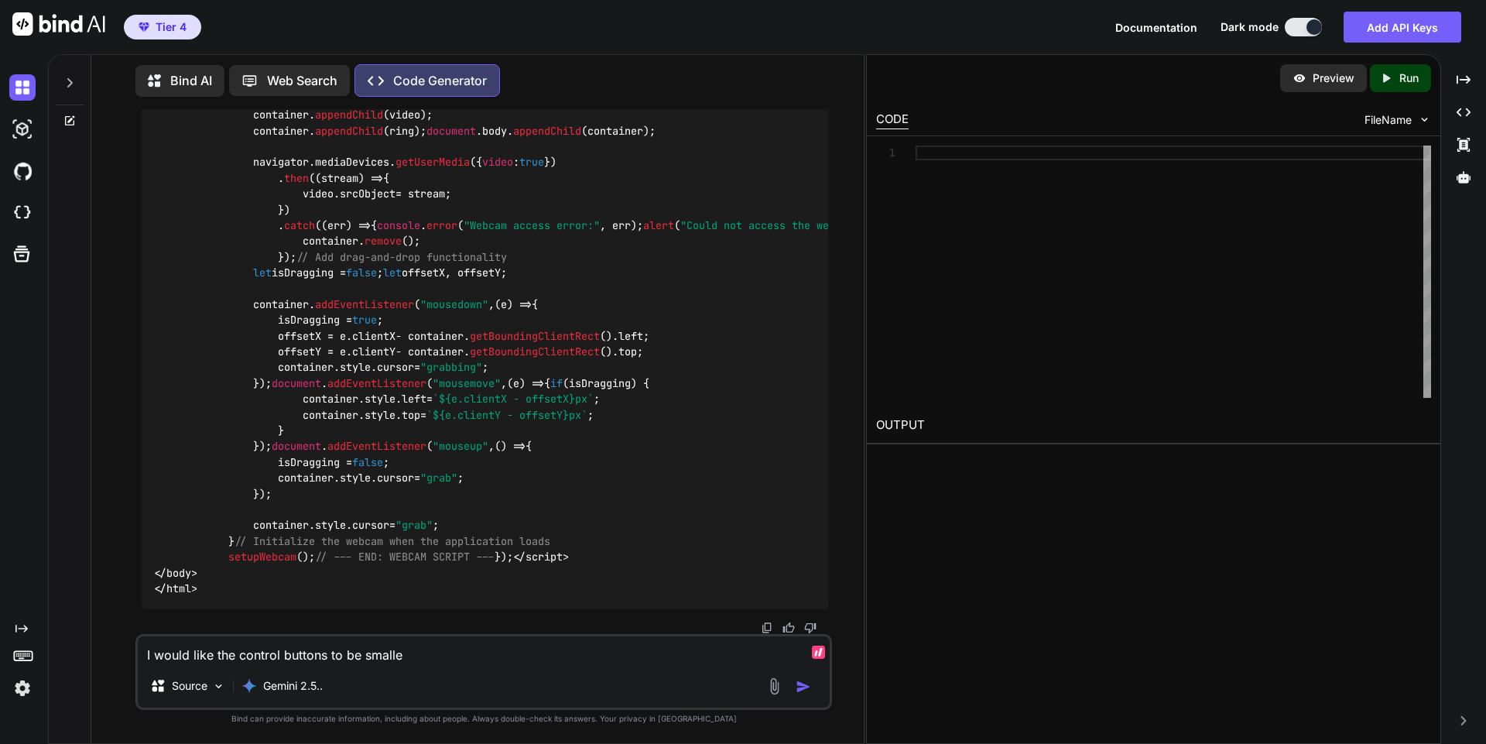
type textarea "I would like the control buttons to be smaller"
type textarea "x"
type textarea "I would like the control buttons to be smaller,"
type textarea "x"
type textarea "I would like the control buttons to be smaller"
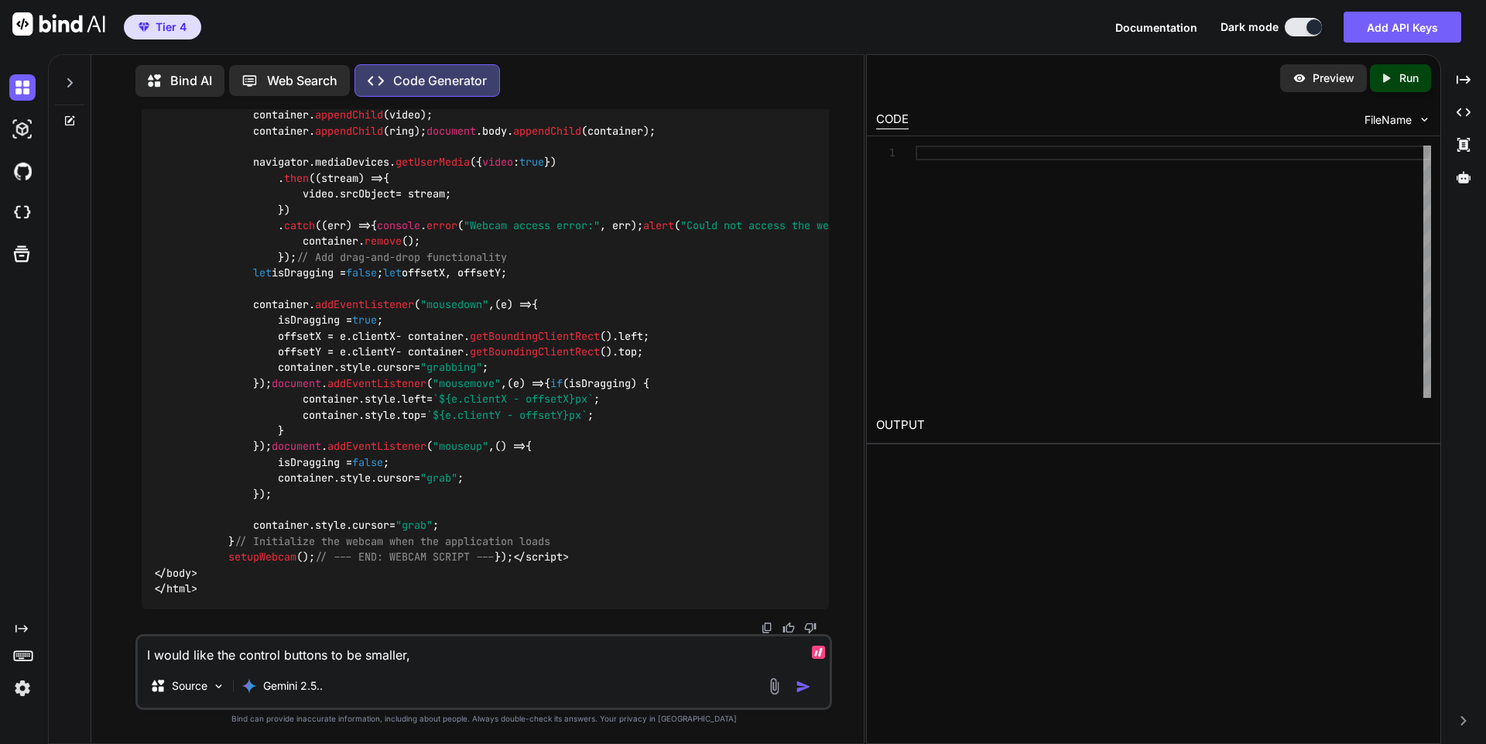
type textarea "x"
type textarea "I would like the control buttons to be smaller,"
type textarea "x"
type textarea "I would like the control buttons to be smaller,"
type textarea "x"
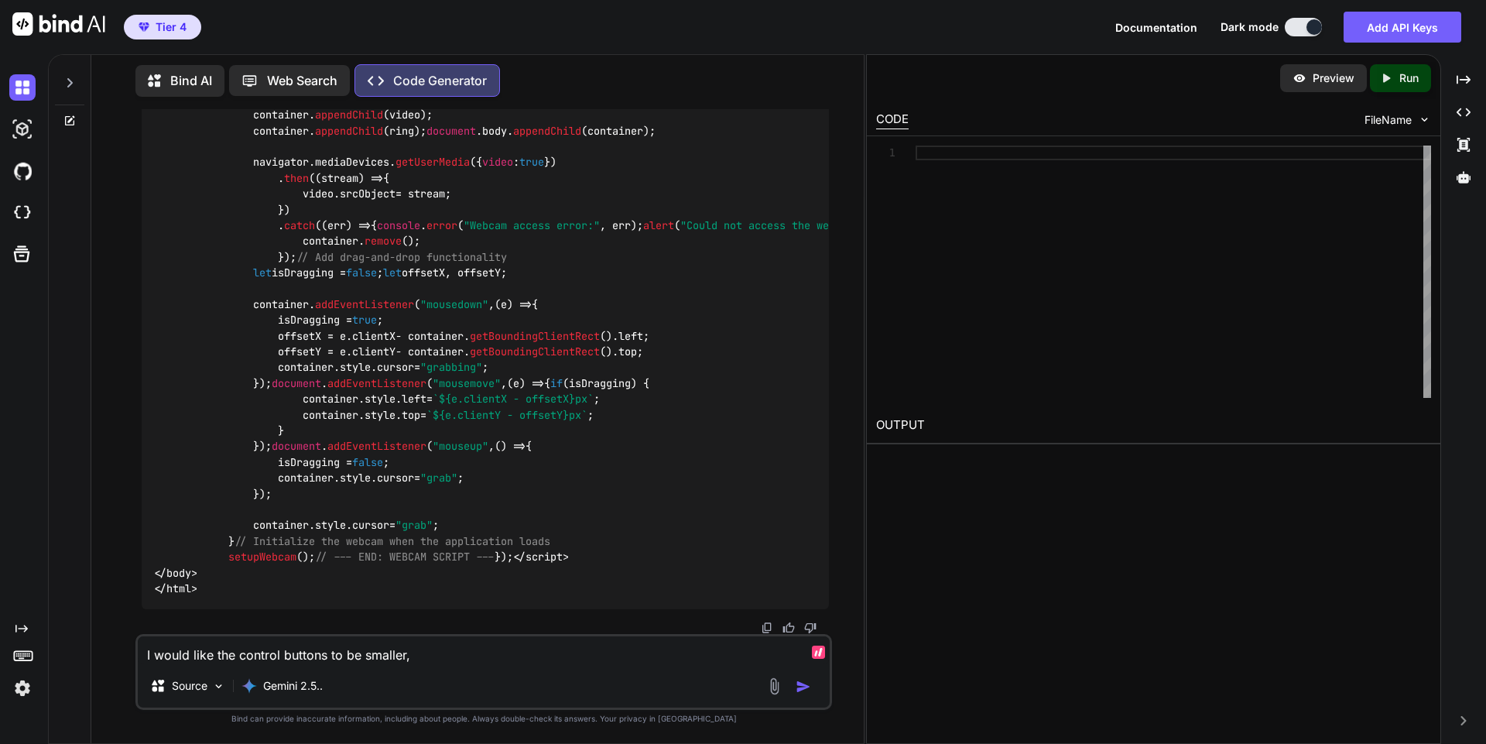
type textarea "I would like the control buttons to be smaller, l"
type textarea "x"
type textarea "I would like the control buttons to be smaller, li"
type textarea "x"
type textarea "I would like the control buttons to be smaller, lik"
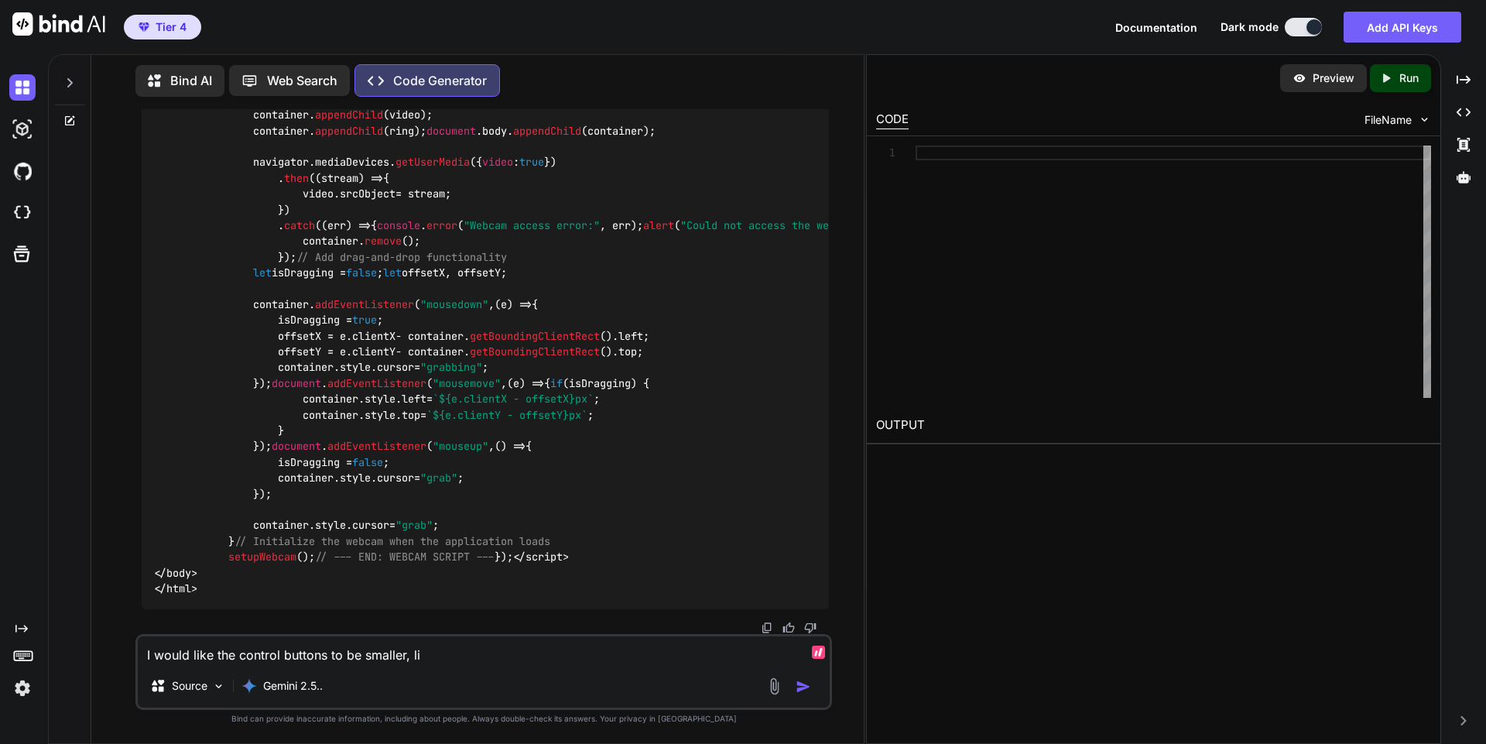
type textarea "x"
type textarea "I would like the control buttons to be smaller, like"
type textarea "x"
type textarea "I would like the control buttons to be smaller, like"
type textarea "x"
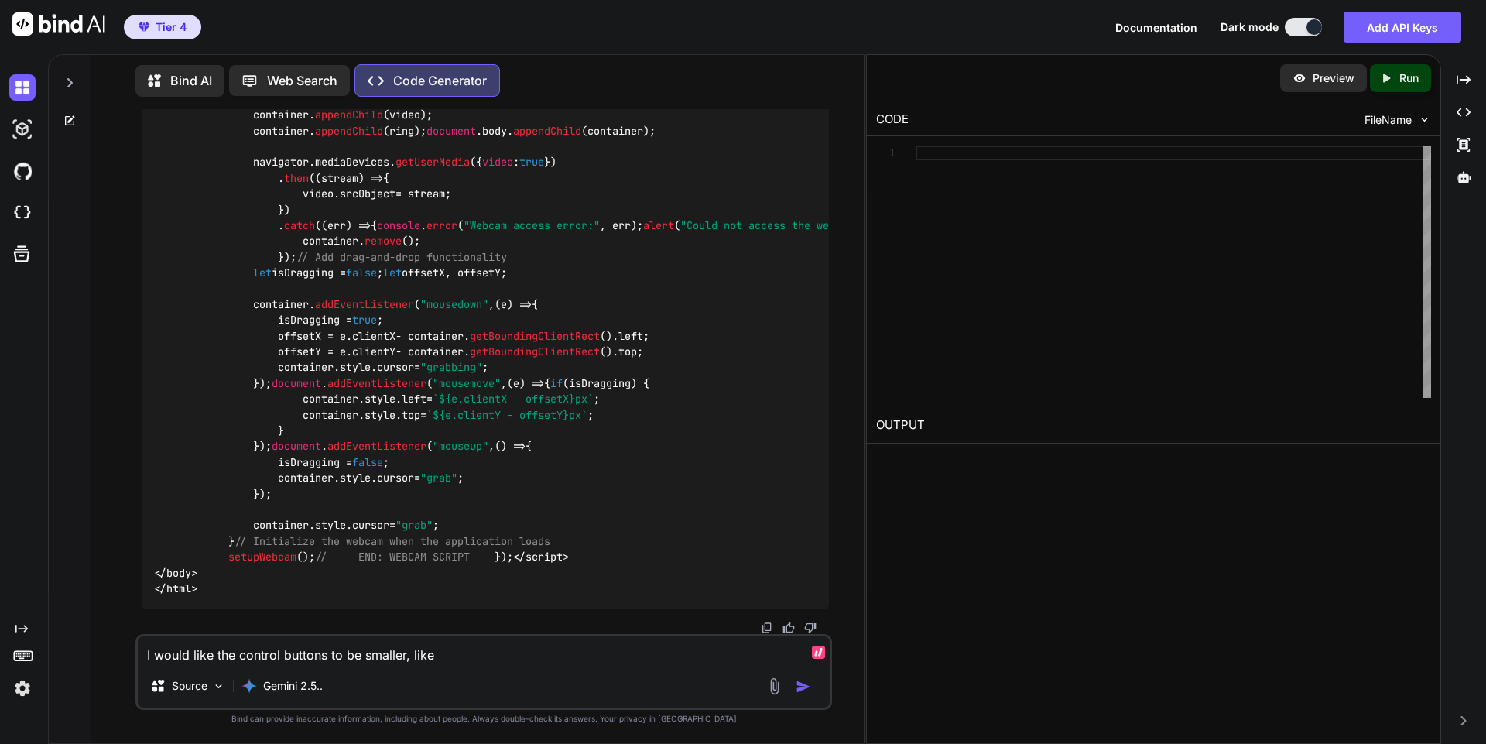
type textarea "I would like the control buttons to be smaller, like h"
type textarea "x"
type textarea "I would like the control buttons to be smaller, like ha"
type textarea "x"
type textarea "I would like the control buttons to be smaller, like hal"
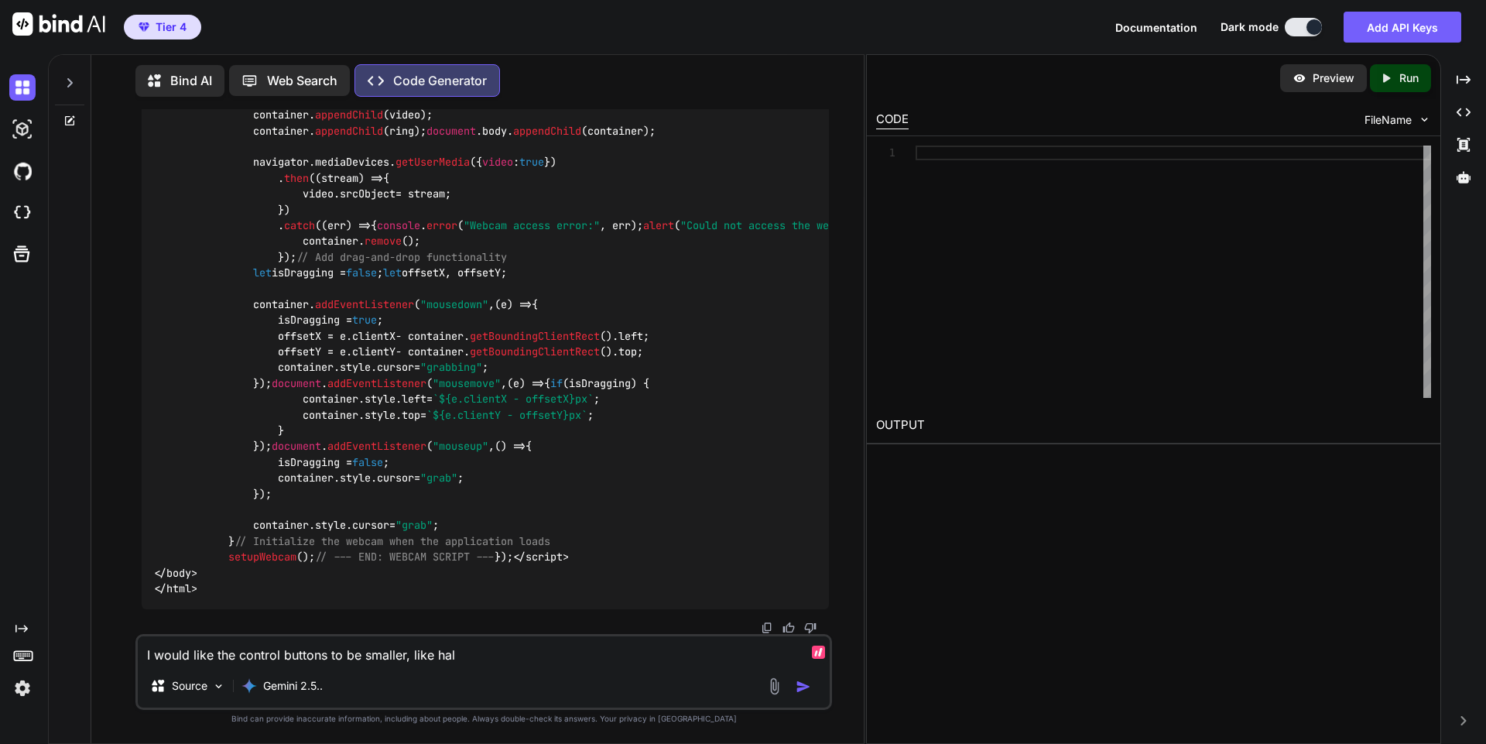
type textarea "x"
type textarea "I would like the control buttons to be smaller, like half"
type textarea "x"
type textarea "I would like the control buttons to be smaller, like half"
type textarea "x"
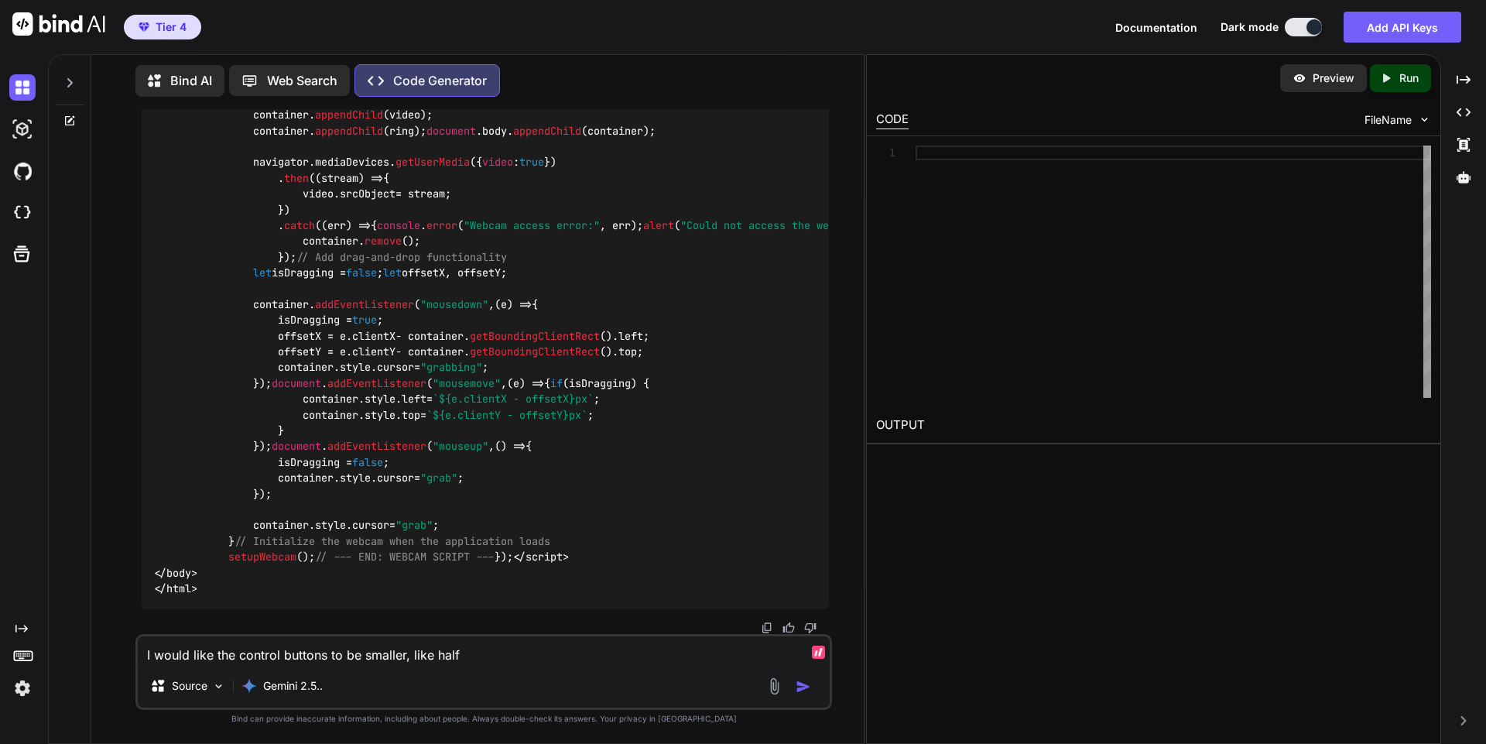
type textarea "I would like the control buttons to be smaller, like half t"
type textarea "x"
type textarea "I would like the control buttons to be smaller, like half th"
type textarea "x"
type textarea "I would like the control buttons to be smaller, like half the"
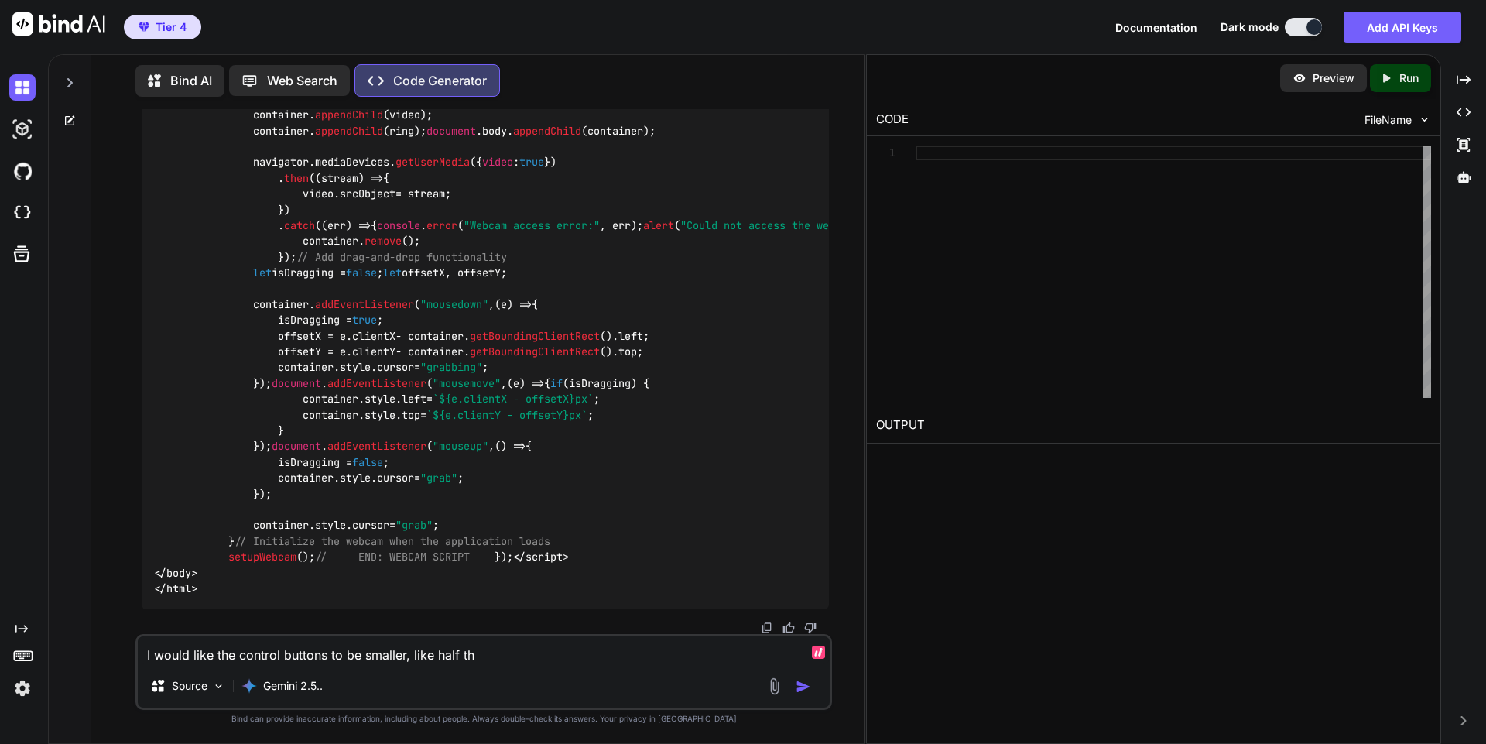
type textarea "x"
type textarea "I would like the control buttons to be smaller, like half the"
type textarea "x"
type textarea "I would like the control buttons to be smaller, like half the s"
type textarea "x"
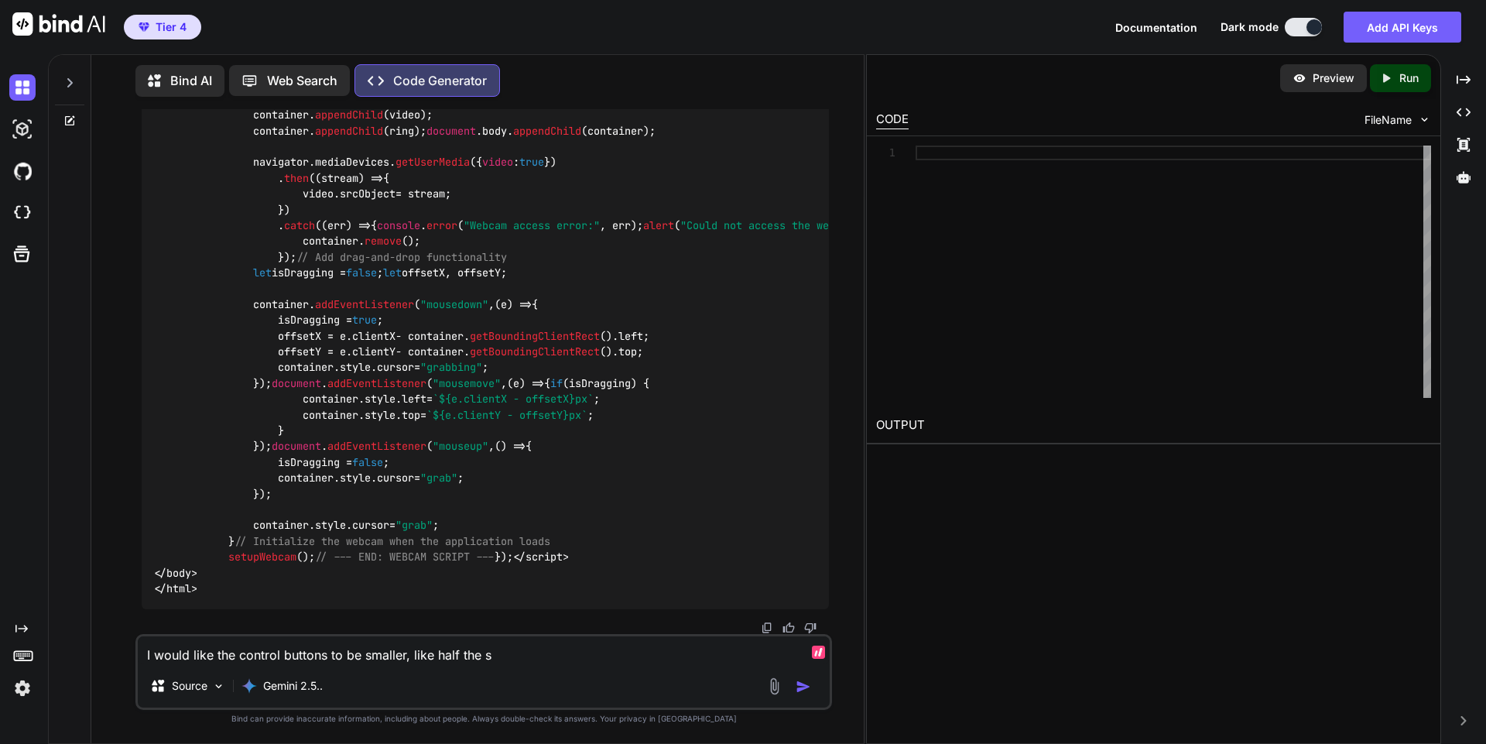
type textarea "I would like the control buttons to be smaller, like half the si"
type textarea "x"
type textarea "I would like the control buttons to be smaller, like half the siz"
type textarea "x"
type textarea "I would like the control buttons to be smaller, like half the size"
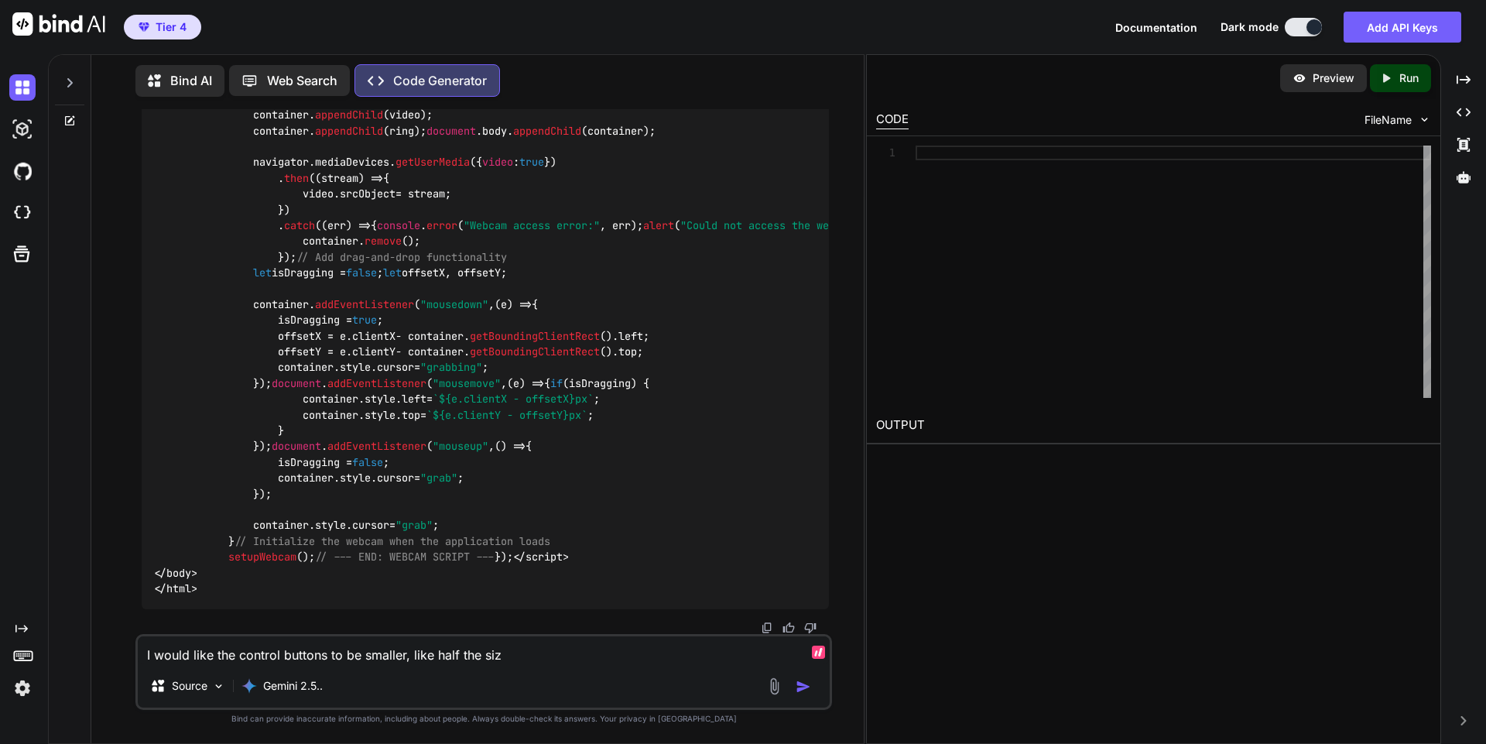
type textarea "x"
type textarea "I would like the control buttons to be smaller, like half the size."
type textarea "x"
type textarea "I would like the control buttons to be smaller, like half the size."
type textarea "x"
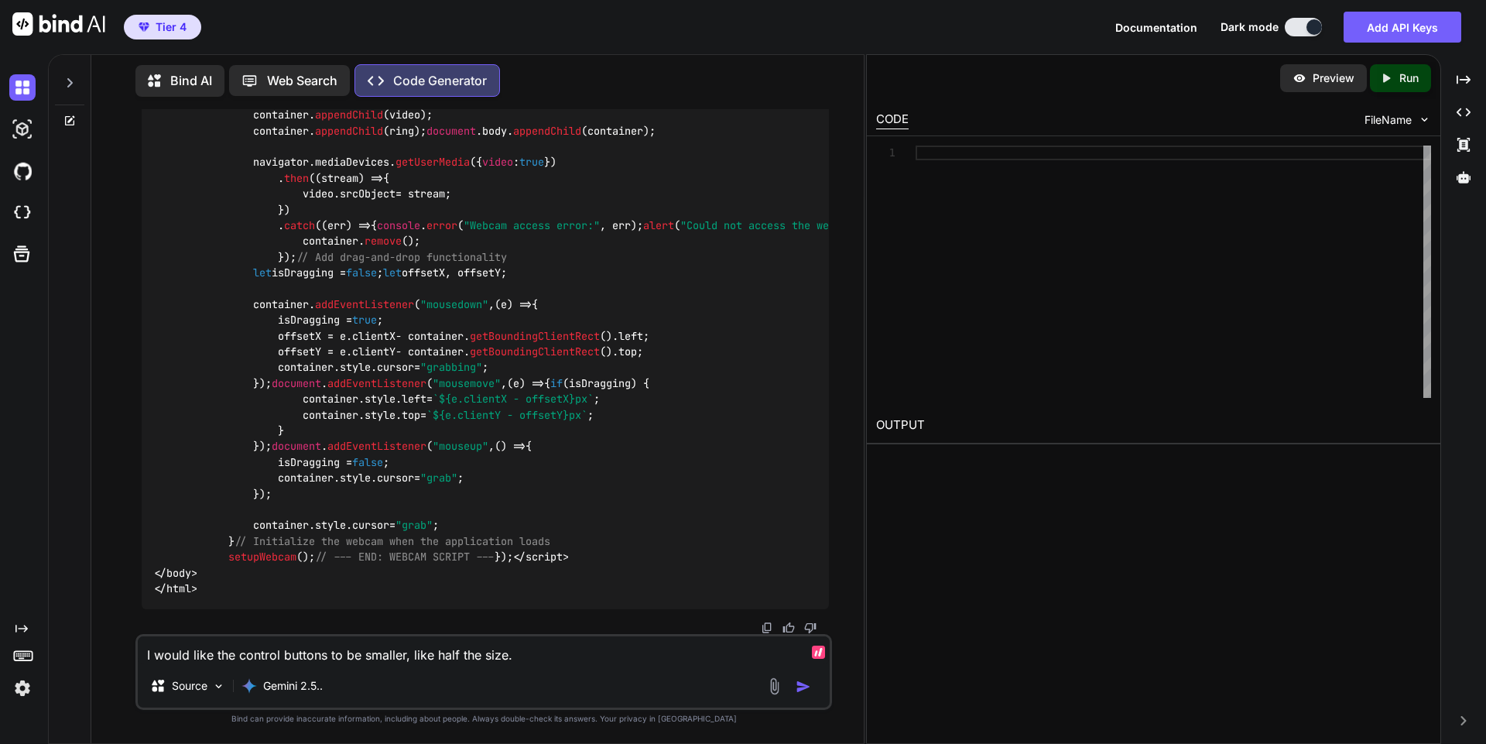
type textarea "I would like the control buttons to be smaller, like half the size. A"
type textarea "x"
type textarea "I would like the control buttons to be smaller, like half the size. Al"
type textarea "x"
type textarea "I would like the control buttons to be smaller, like half the size. Als"
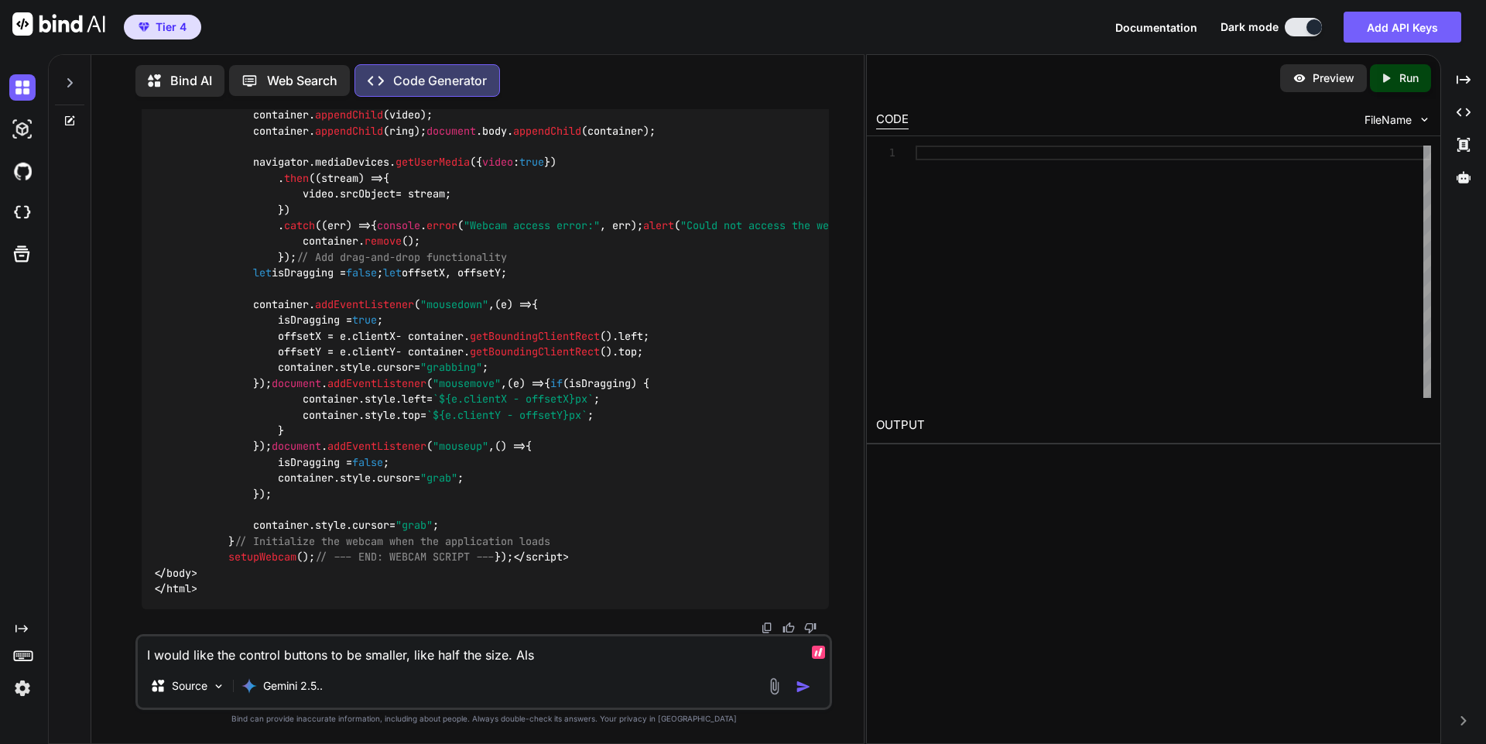
type textarea "x"
type textarea "I would like the control buttons to be smaller, like half the size. Also"
type textarea "x"
type textarea "I would like the control buttons to be smaller, like half the size. Also,"
type textarea "x"
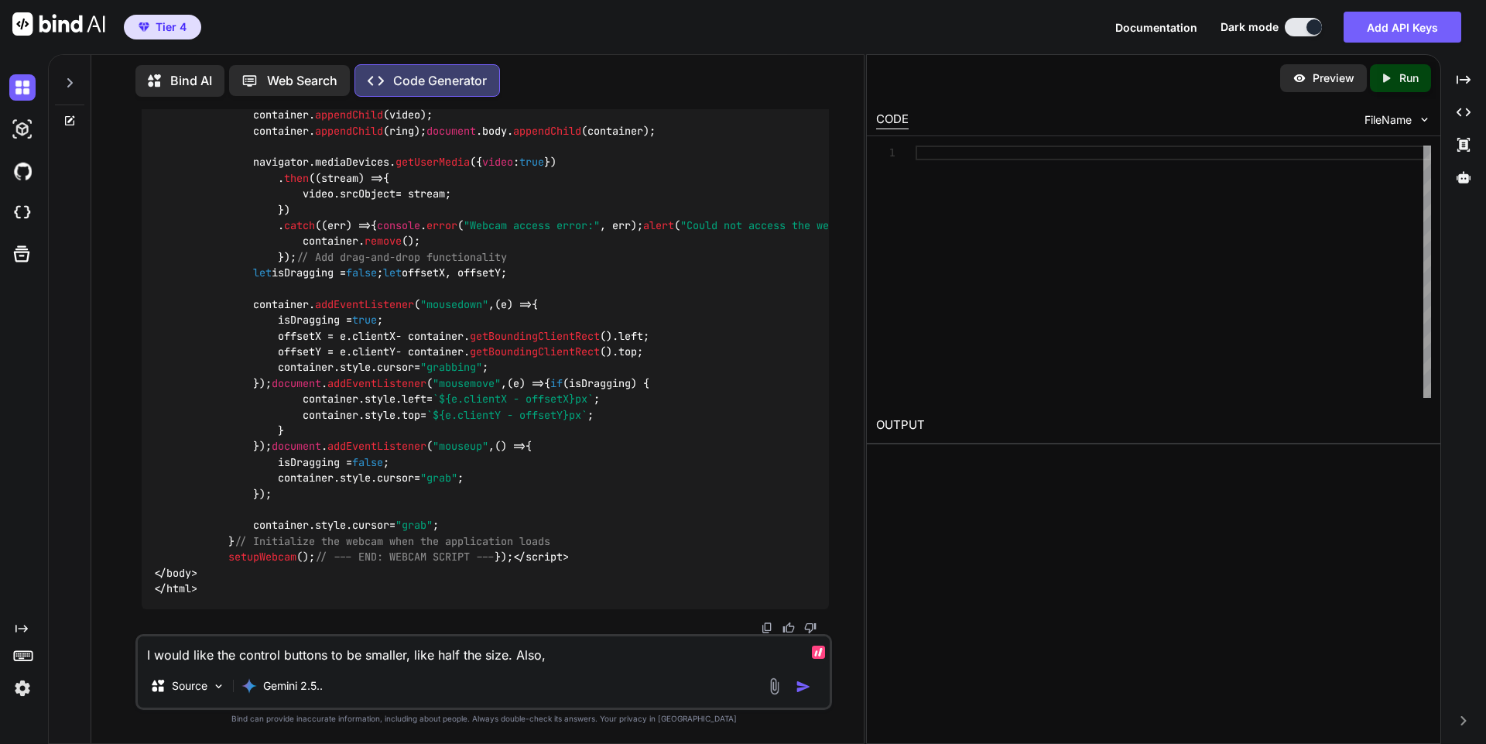
type textarea "I would like the control buttons to be smaller, like half the size. Also,"
type textarea "x"
type textarea "I would like the control buttons to be smaller, like half the size. Also, t"
type textarea "x"
type textarea "I would like the control buttons to be smaller, like half the size. Also, th"
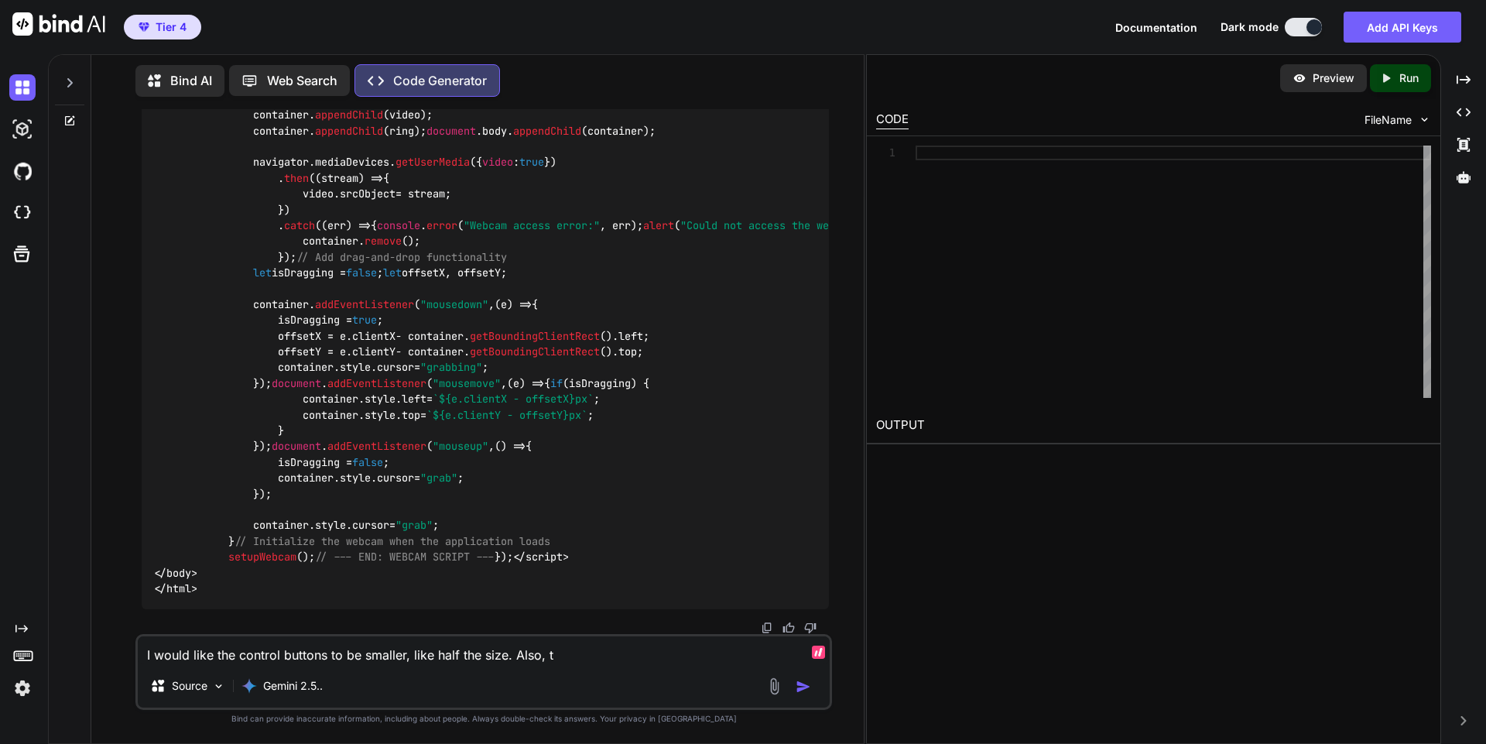
type textarea "x"
type textarea "I would like the control buttons to be smaller, like half the size. Also, the"
type textarea "x"
type textarea "I would like the control buttons to be smaller, like half the size. Also, the"
type textarea "x"
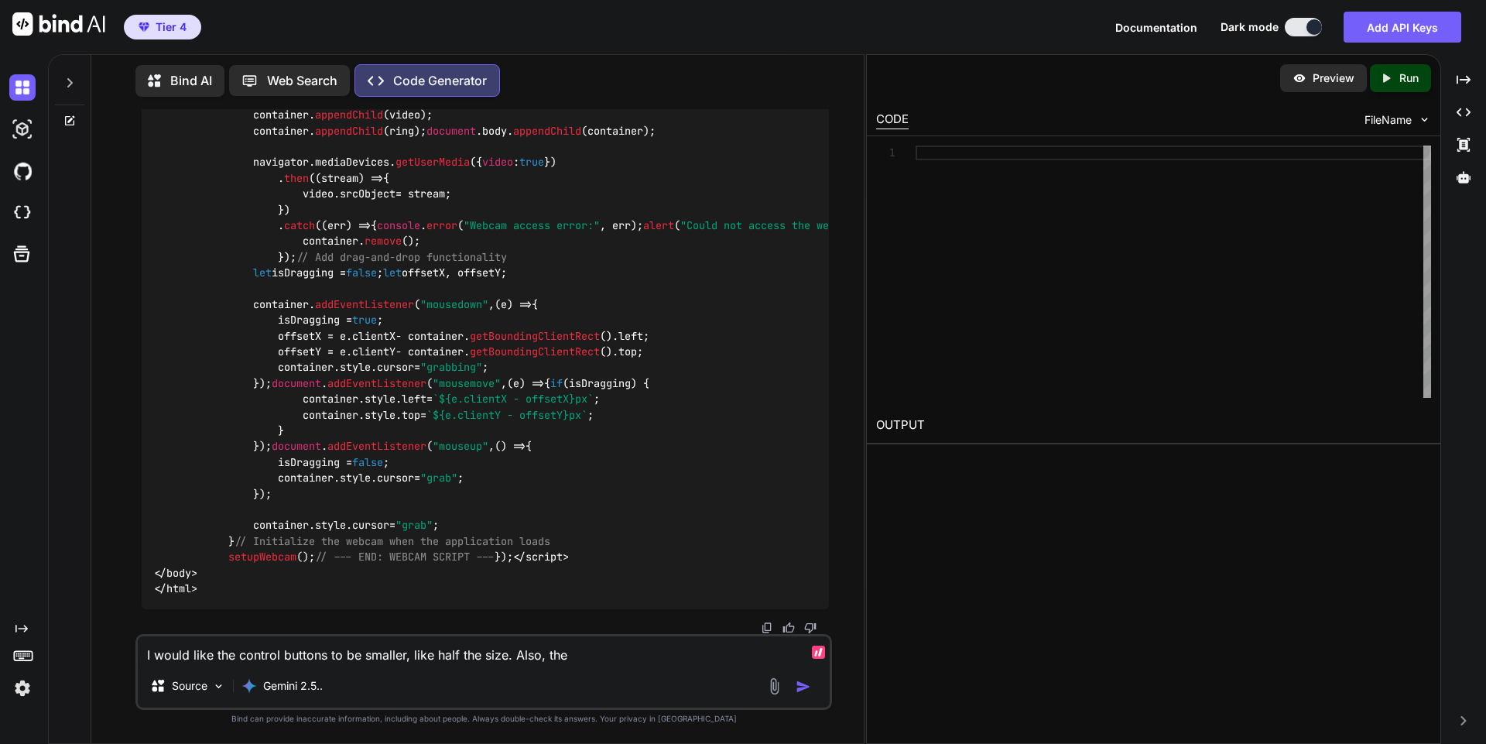
type textarea "I would like the control buttons to be smaller, like half the size. Also, the c"
click at [330, 654] on textarea "I would like the control buttons to be smaller, like half the size. Also, the c…" at bounding box center [484, 650] width 692 height 28
click at [700, 657] on textarea "I would like the control buttons for the auto scroll app to be smaller, like ha…" at bounding box center [484, 650] width 692 height 28
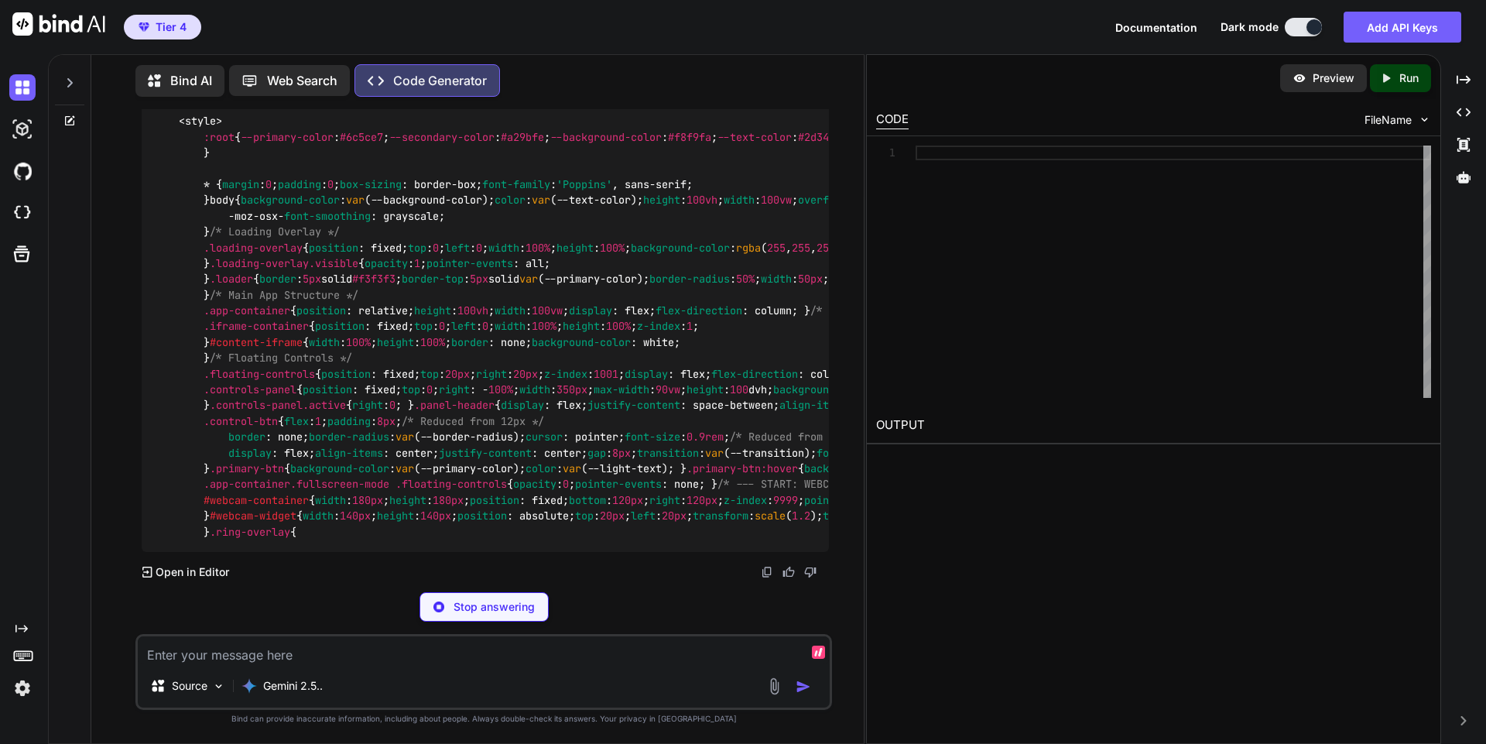
scroll to position [35367, 0]
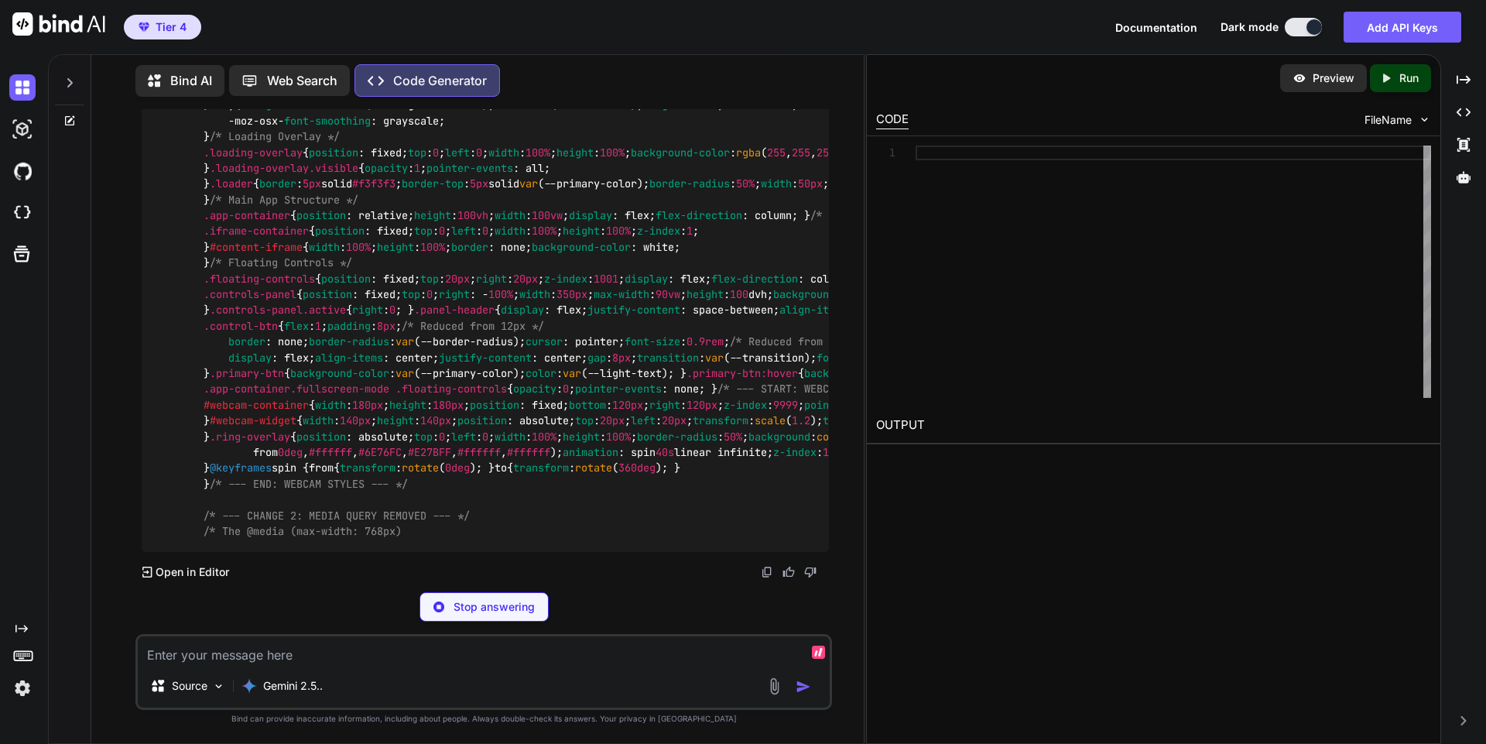
click at [498, 654] on textarea at bounding box center [484, 650] width 692 height 28
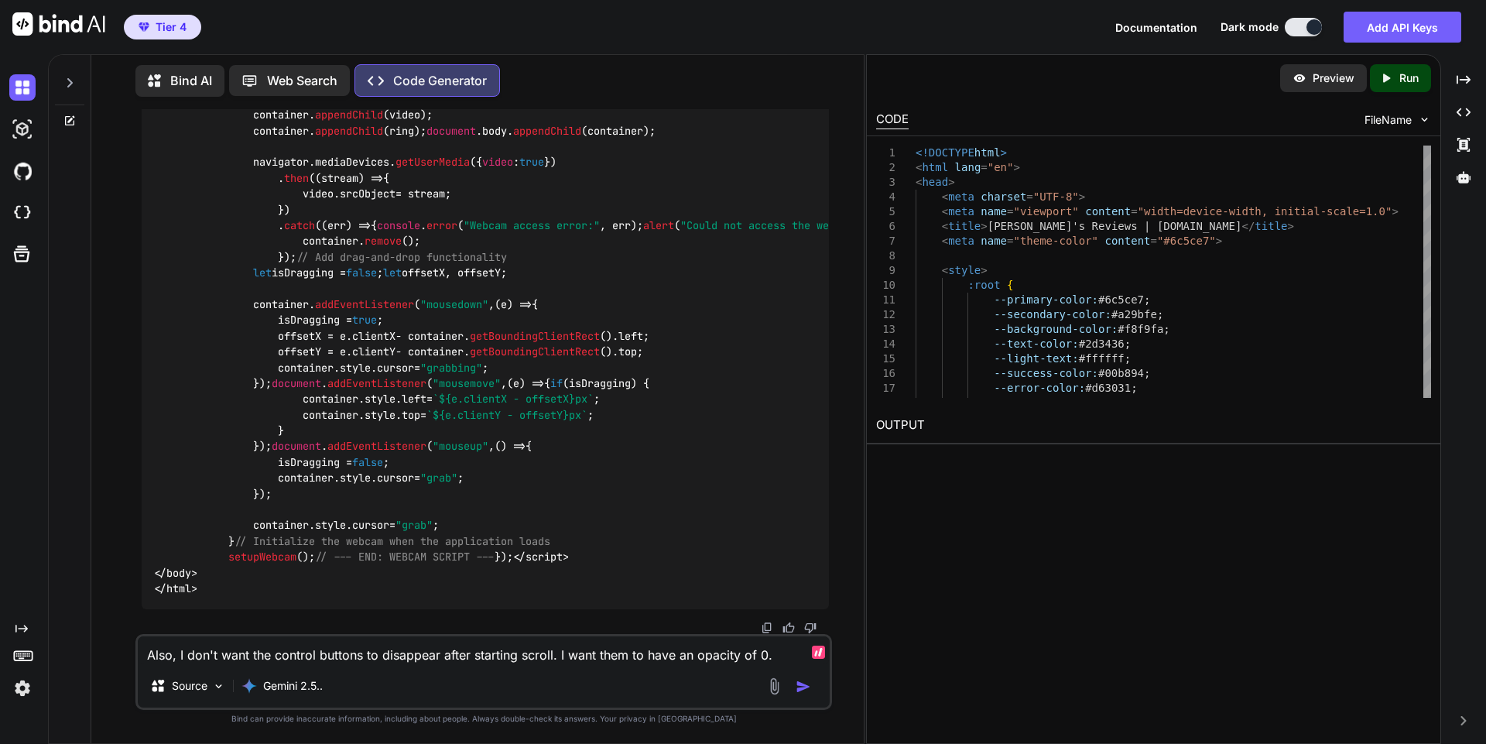
click at [492, 654] on textarea "Also, I don't want the control buttons to disappear after starting scroll. I wa…" at bounding box center [484, 650] width 692 height 28
click at [768, 659] on body "Tier 4 Documentation Dark mode Add API Keys Created with Pixso. Created with Pi…" at bounding box center [743, 372] width 1486 height 744
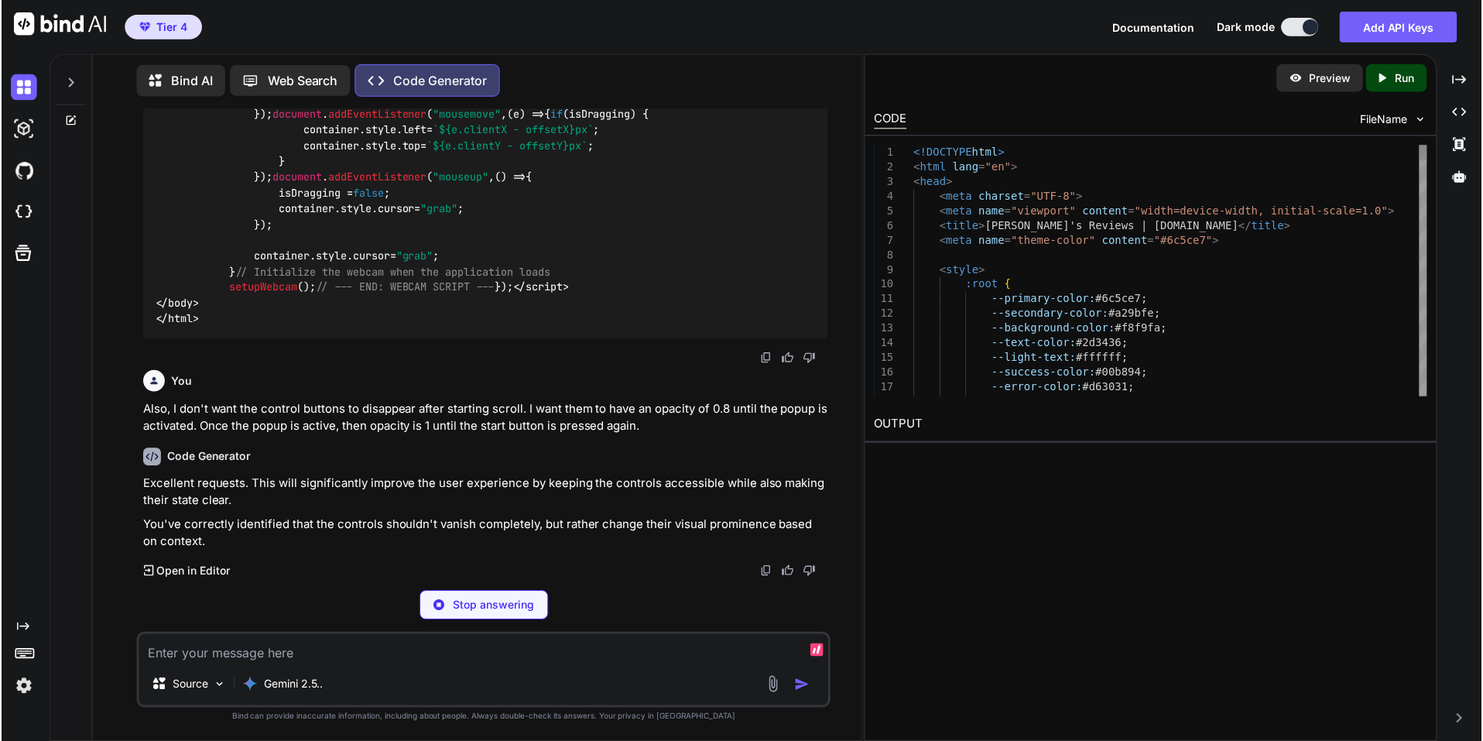
scroll to position [42288, 0]
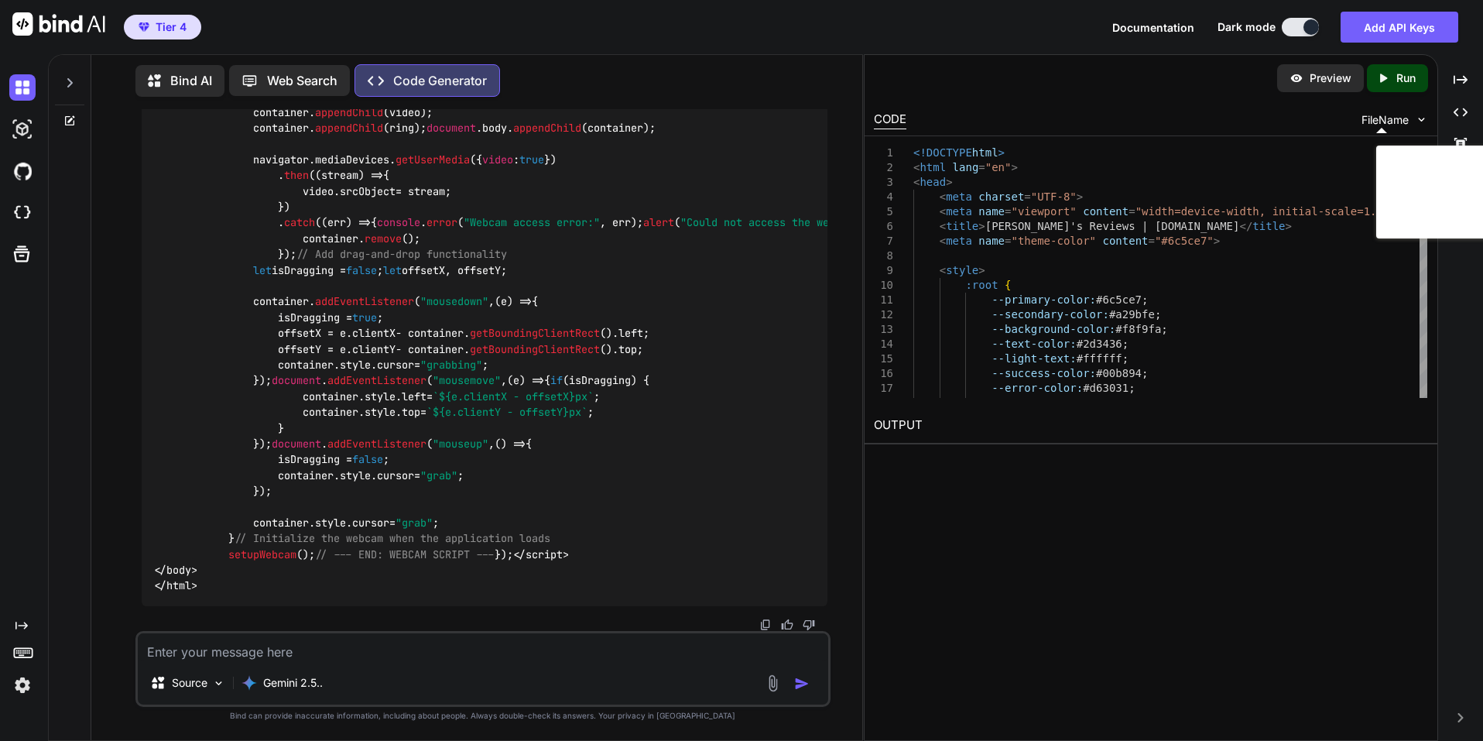
scroll to position [3, 0]
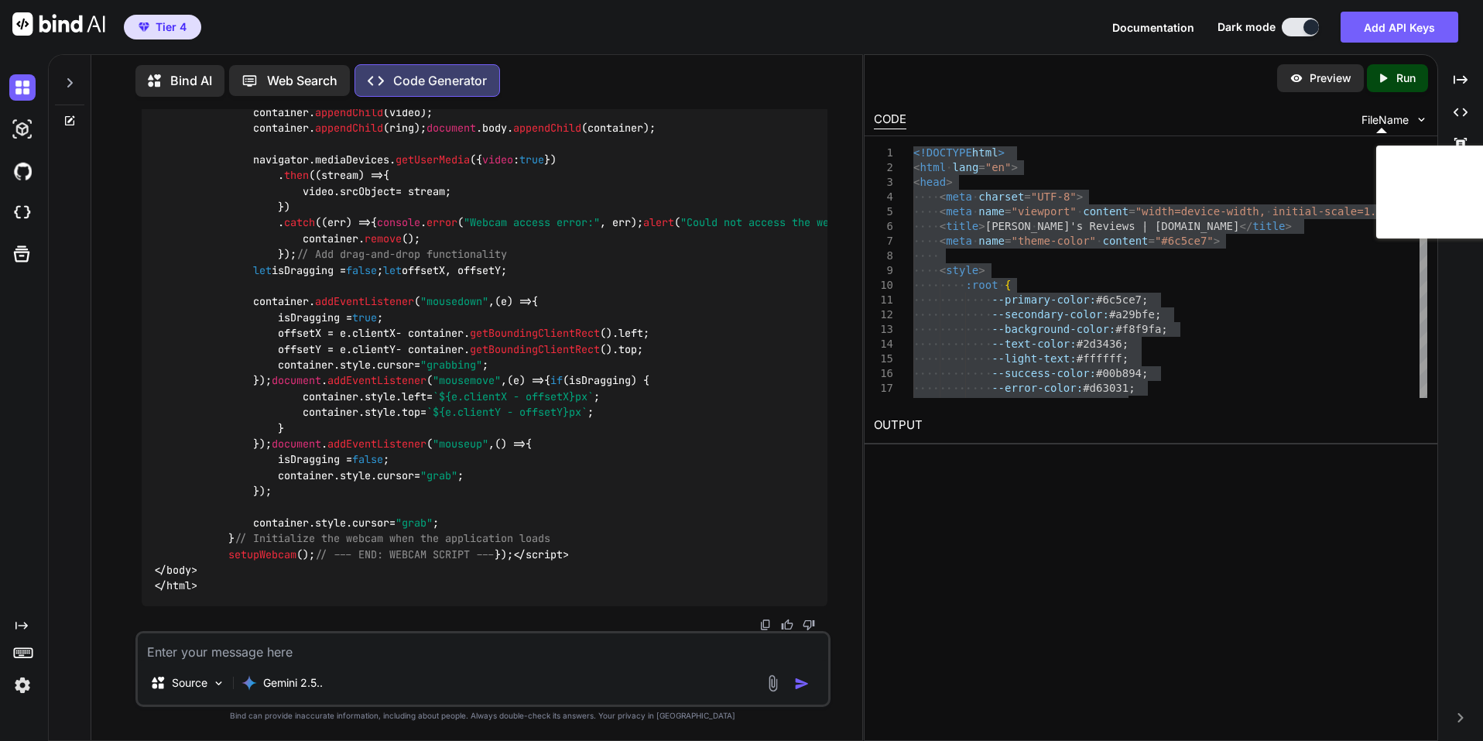
click at [264, 658] on textarea at bounding box center [483, 647] width 690 height 28
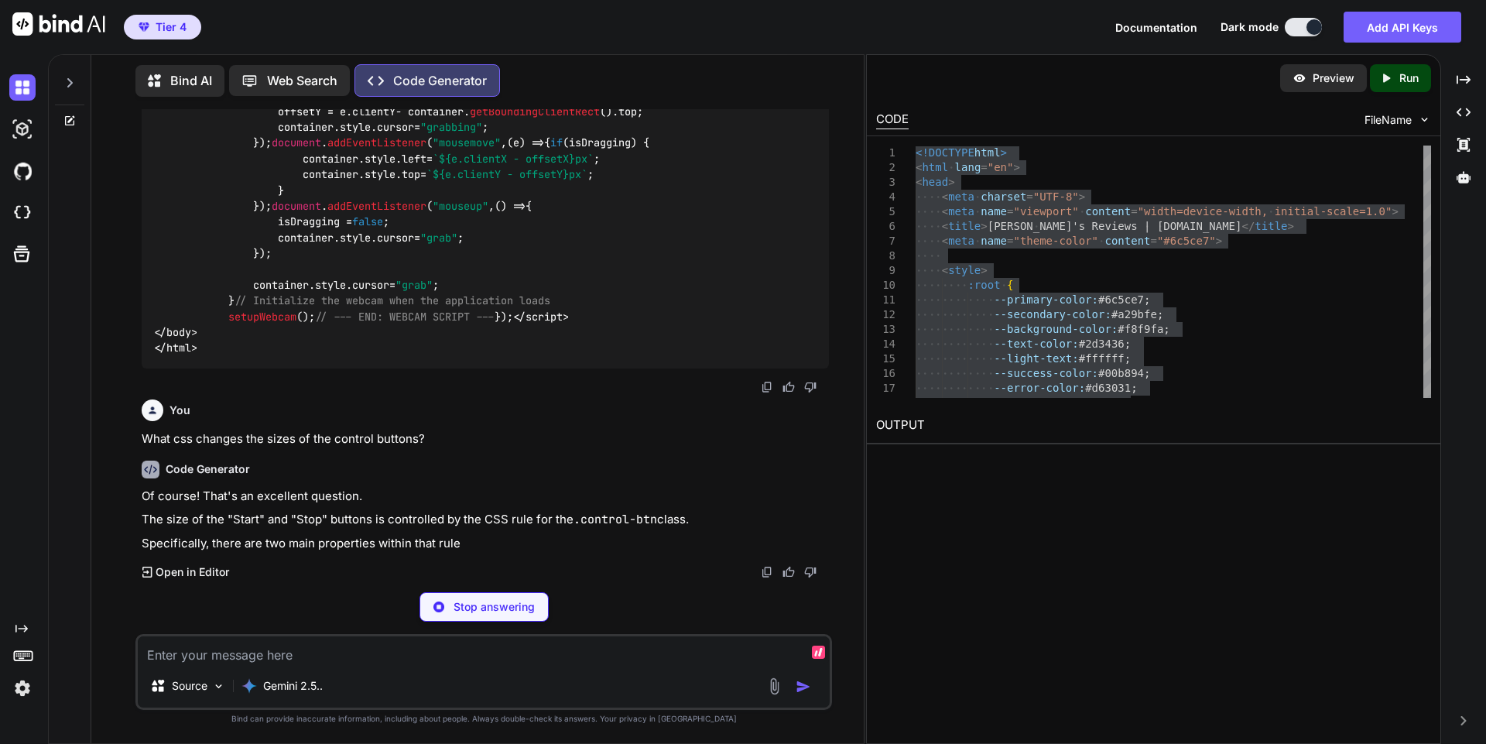
scroll to position [50248, 0]
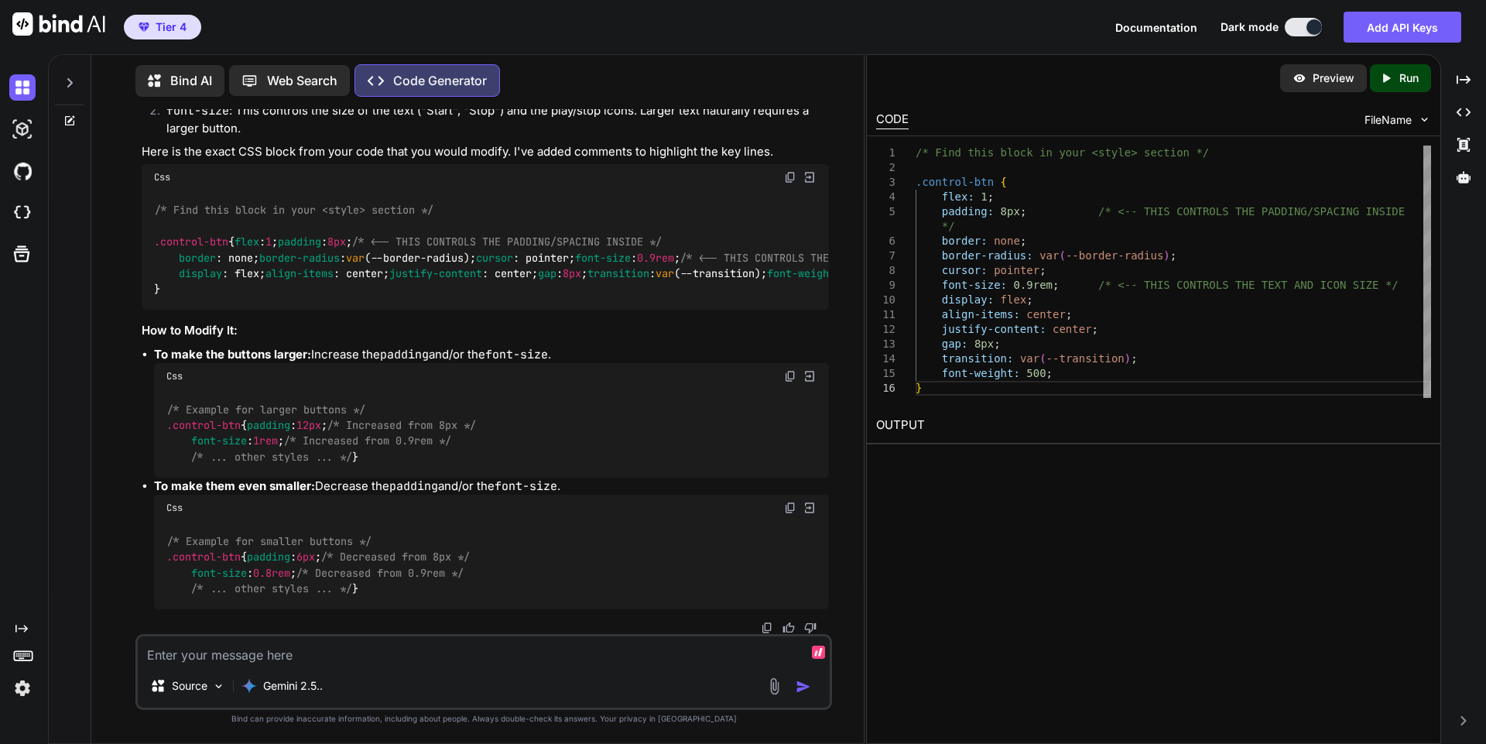
click at [489, 662] on textarea at bounding box center [484, 650] width 692 height 28
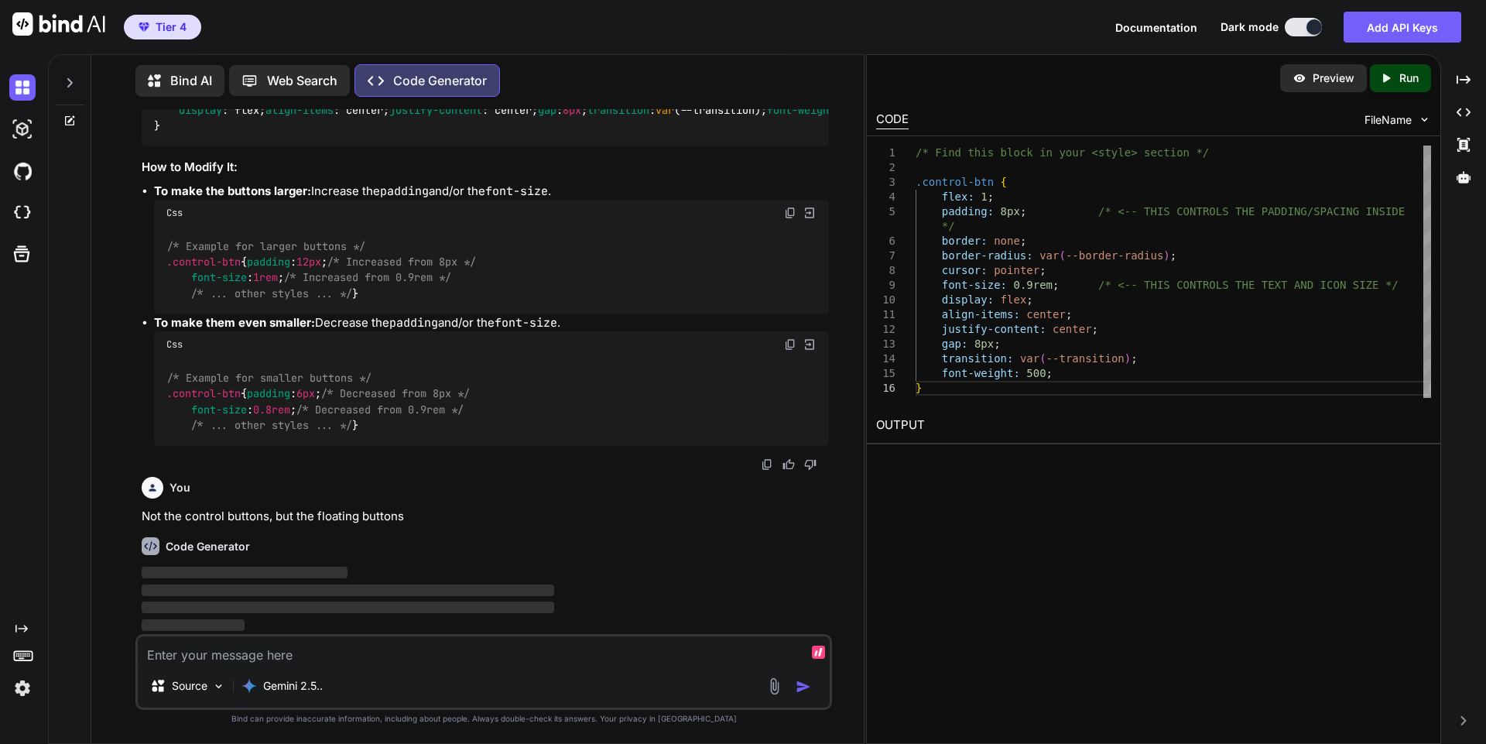
scroll to position [51196, 0]
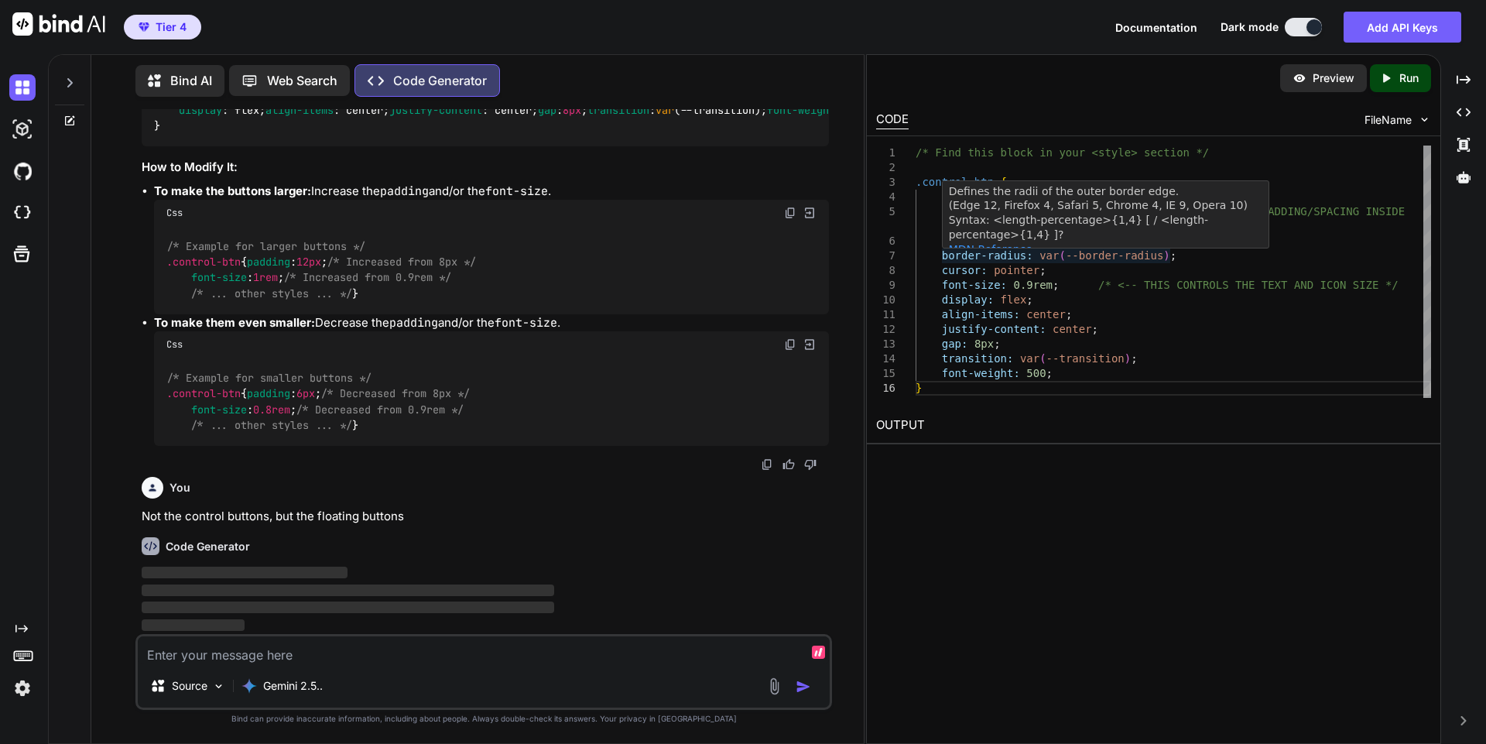
click at [1145, 317] on div "/* Find this block in your <style> section */ .control-btn { flex: 1 ; padding:…" at bounding box center [1172, 271] width 515 height 252
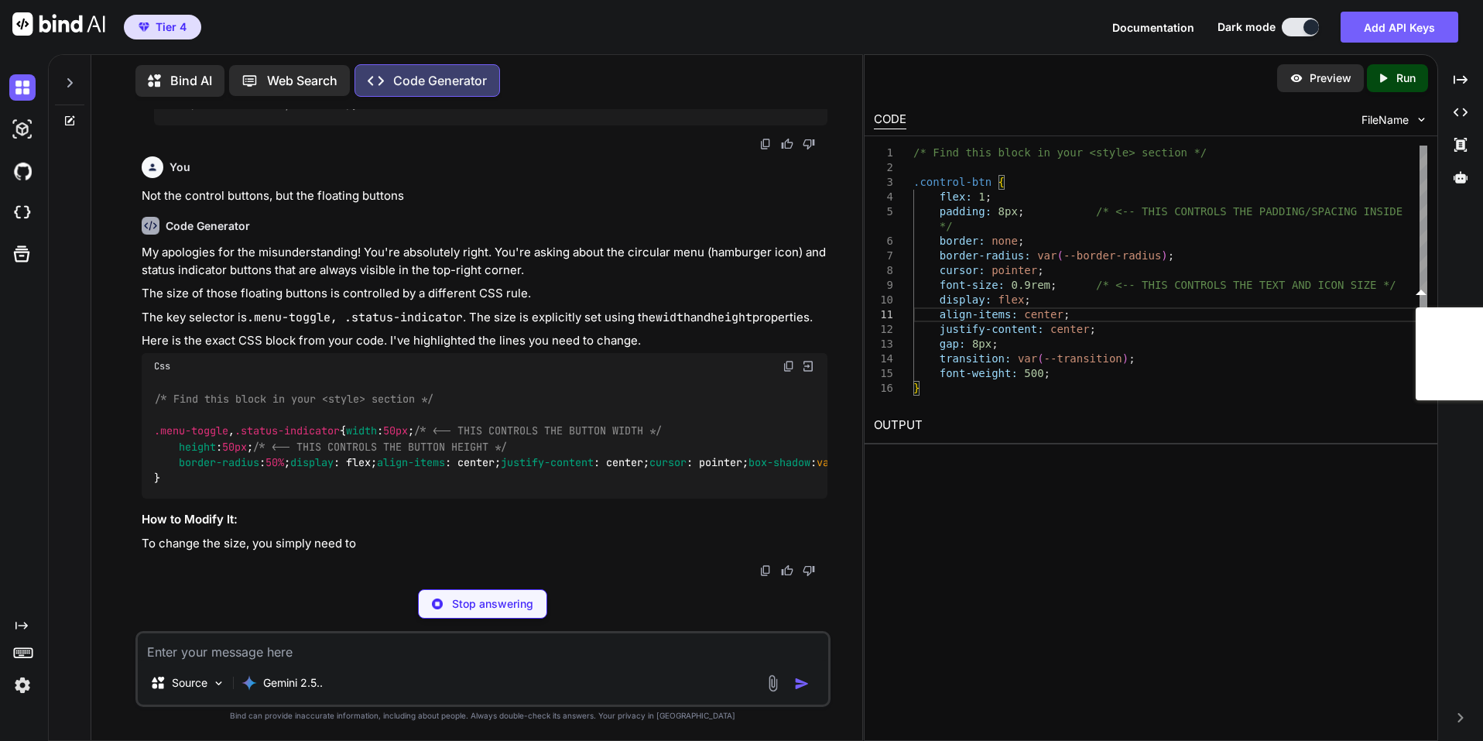
scroll to position [51607, 0]
